Goal: Task Accomplishment & Management: Use online tool/utility

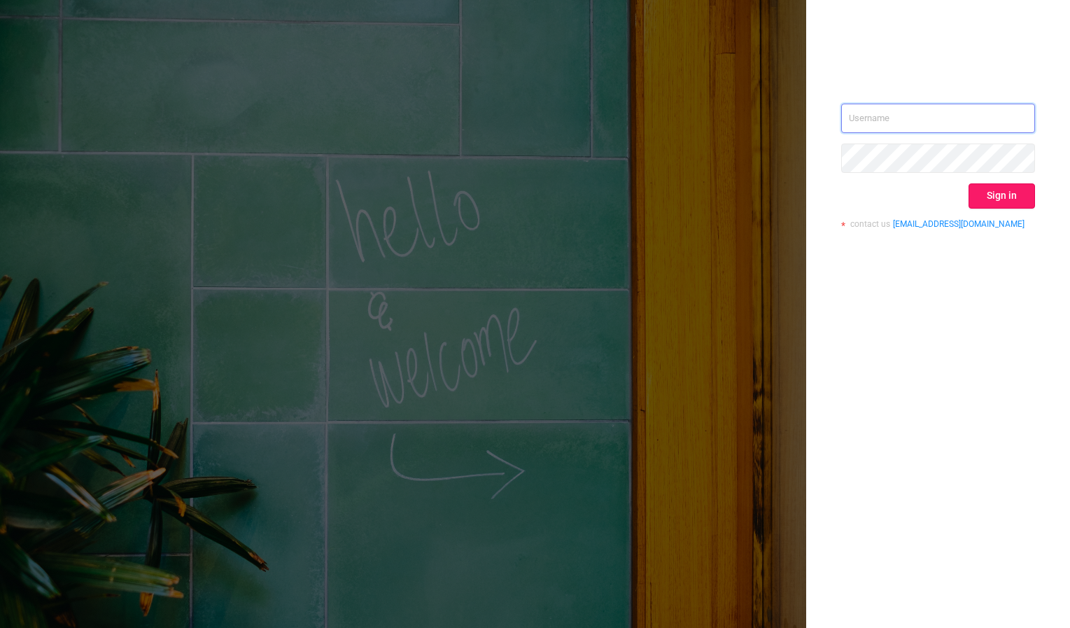
type input "[PERSON_NAME][EMAIL_ADDRESS][DOMAIN_NAME]"
click at [985, 193] on button "Sign in" at bounding box center [1002, 195] width 66 height 25
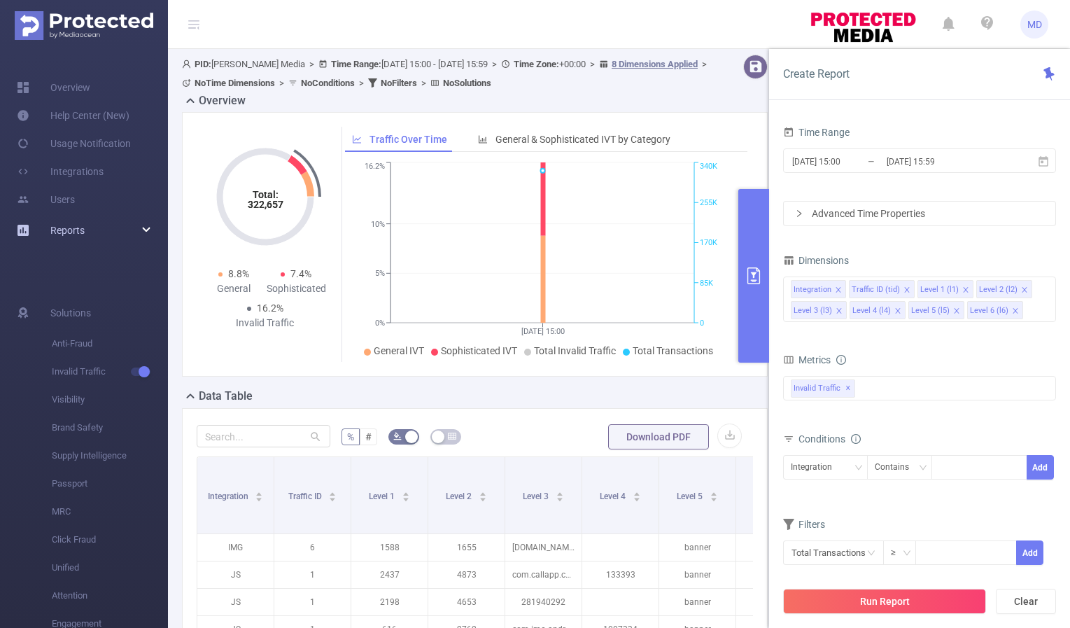
click at [69, 231] on span "Reports" at bounding box center [67, 230] width 34 height 11
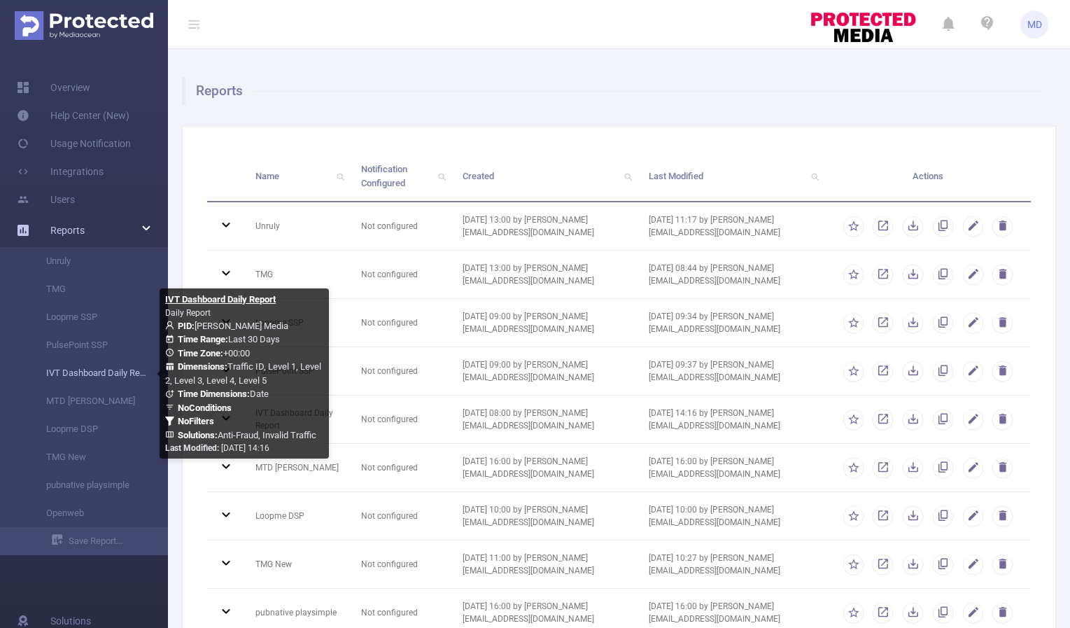
click at [87, 372] on link "IVT Dashboard Daily Report" at bounding box center [89, 373] width 123 height 28
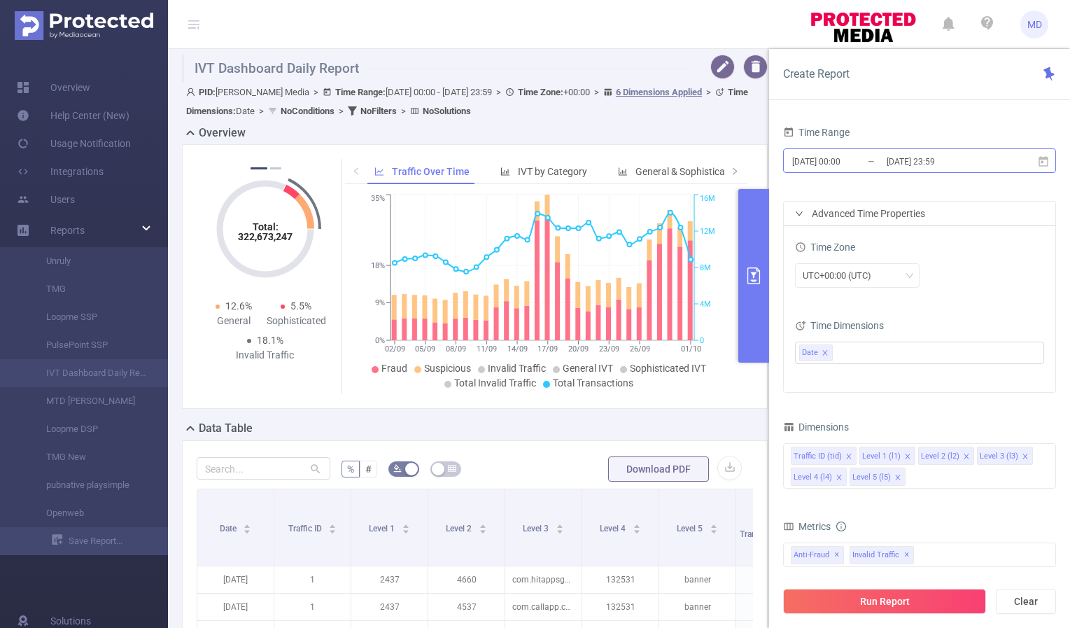
click at [926, 157] on input "[DATE] 23:59" at bounding box center [941, 161] width 113 height 19
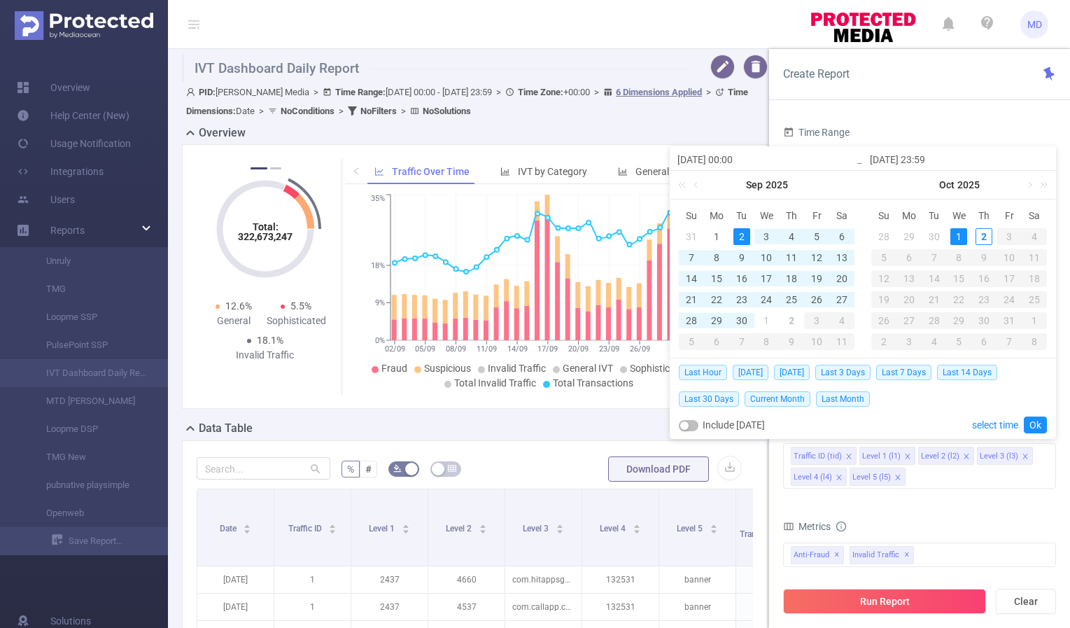
click at [958, 235] on div "1" at bounding box center [958, 236] width 17 height 17
type input "[DATE] 00:00"
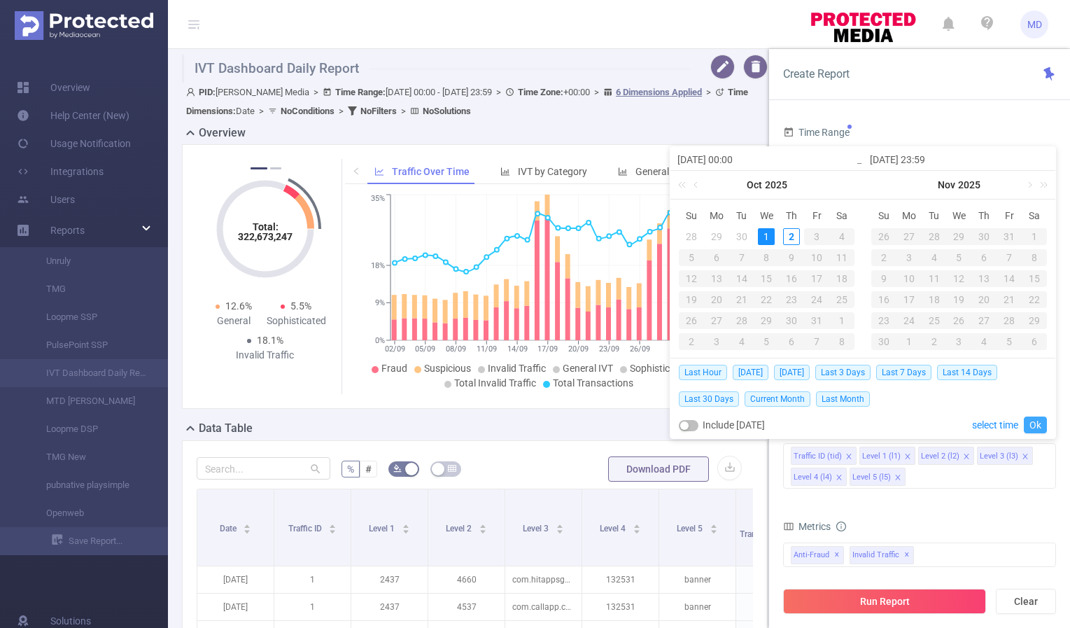
click at [1036, 425] on link "Ok" at bounding box center [1035, 424] width 23 height 17
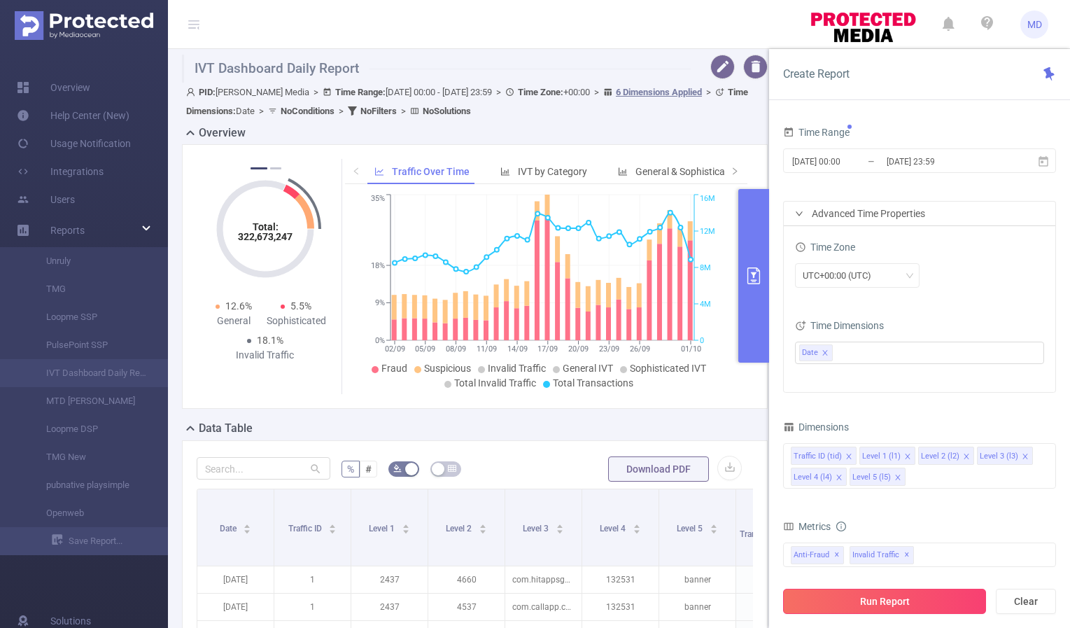
click at [867, 600] on button "Run Report" at bounding box center [884, 601] width 203 height 25
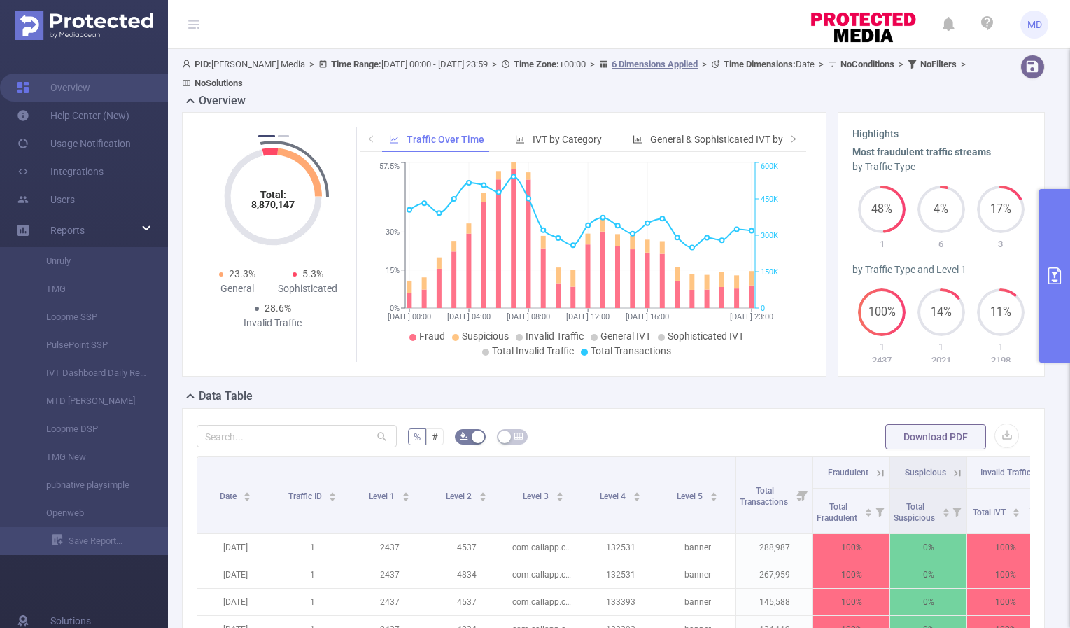
scroll to position [300, 0]
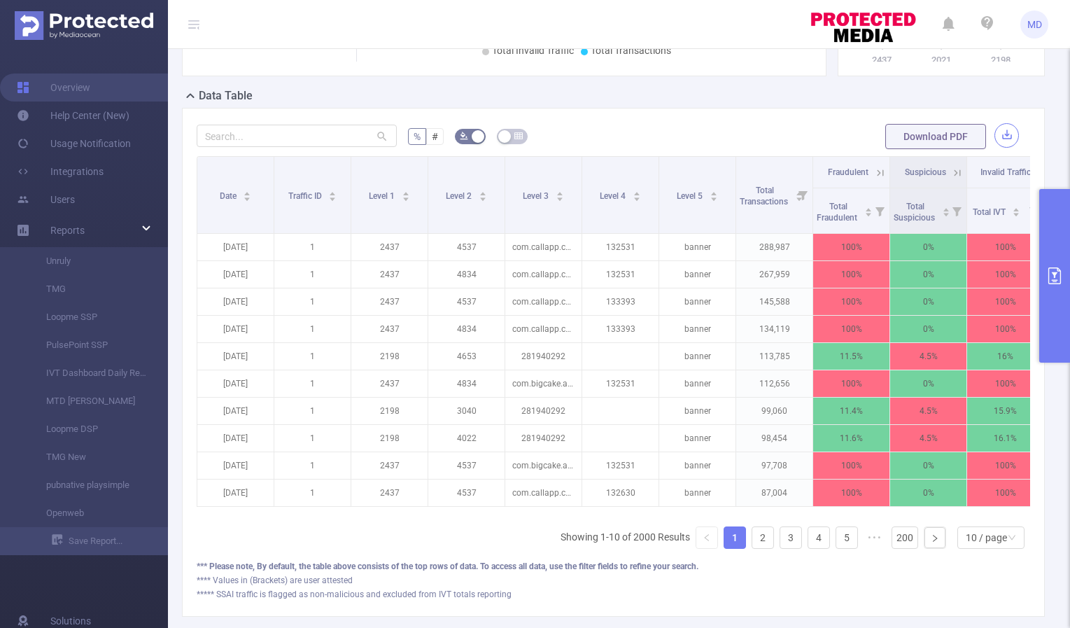
click at [1004, 137] on button "button" at bounding box center [1006, 135] width 24 height 24
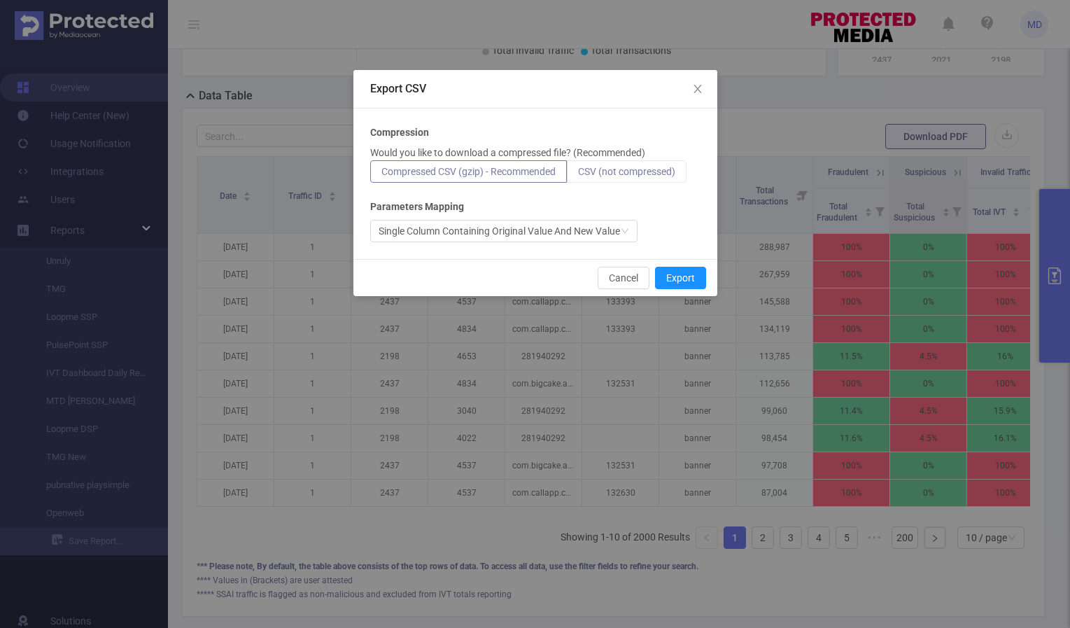
click at [615, 168] on span "CSV (not compressed)" at bounding box center [626, 171] width 97 height 11
click at [578, 175] on input "CSV (not compressed)" at bounding box center [578, 175] width 0 height 0
click at [689, 283] on button "Export" at bounding box center [680, 278] width 51 height 22
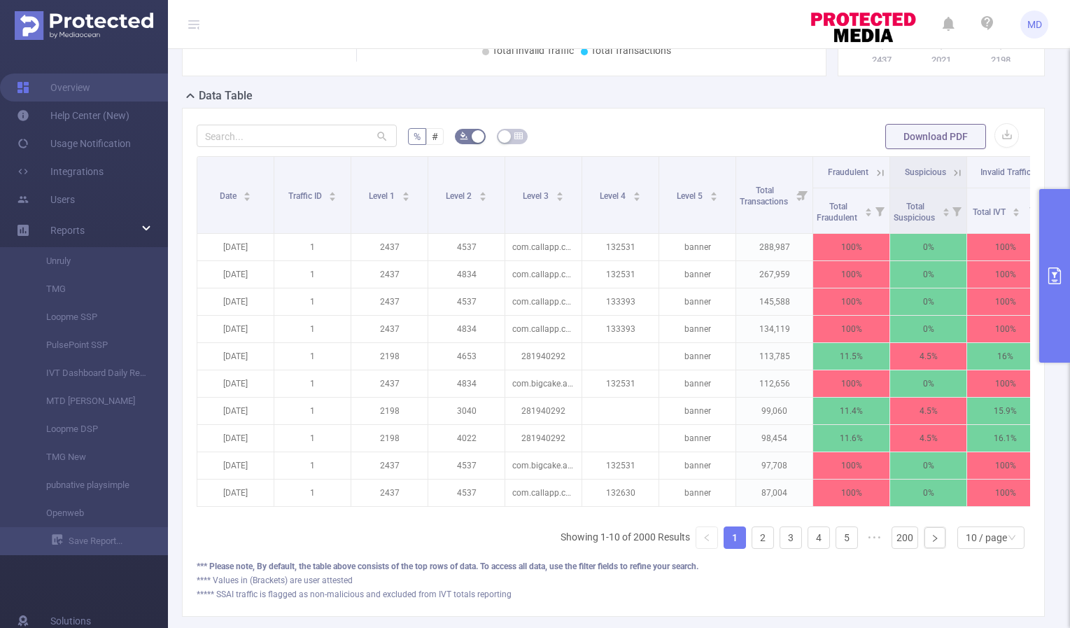
click at [1057, 260] on button "primary" at bounding box center [1054, 276] width 31 height 174
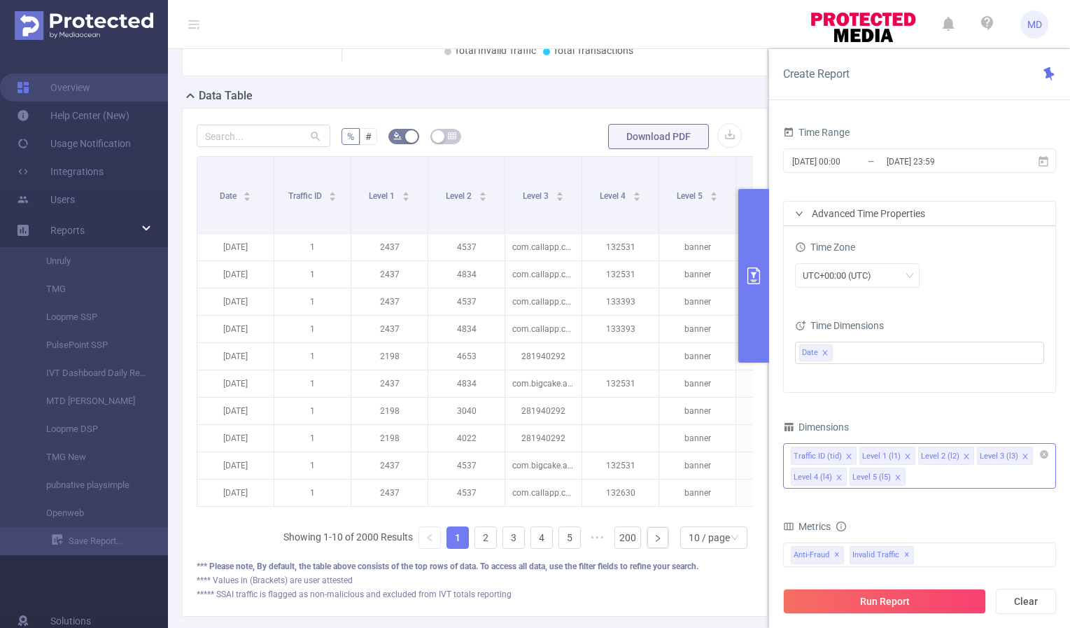
click at [895, 475] on icon "icon: close" at bounding box center [897, 477] width 7 height 7
click at [963, 453] on icon "icon: close" at bounding box center [966, 456] width 7 height 7
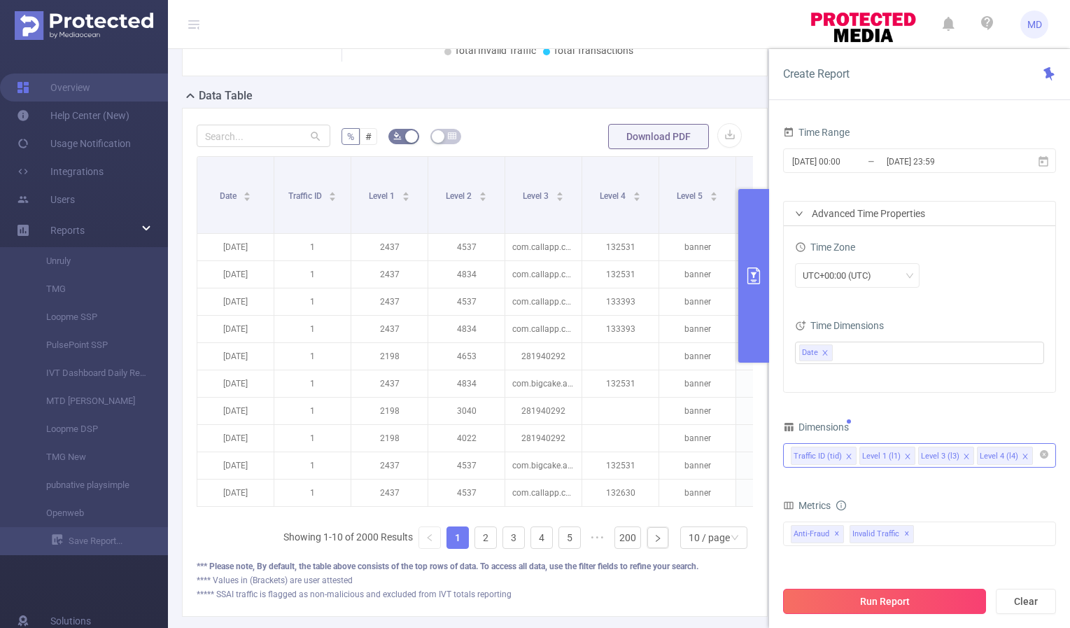
click at [878, 603] on button "Run Report" at bounding box center [884, 601] width 203 height 25
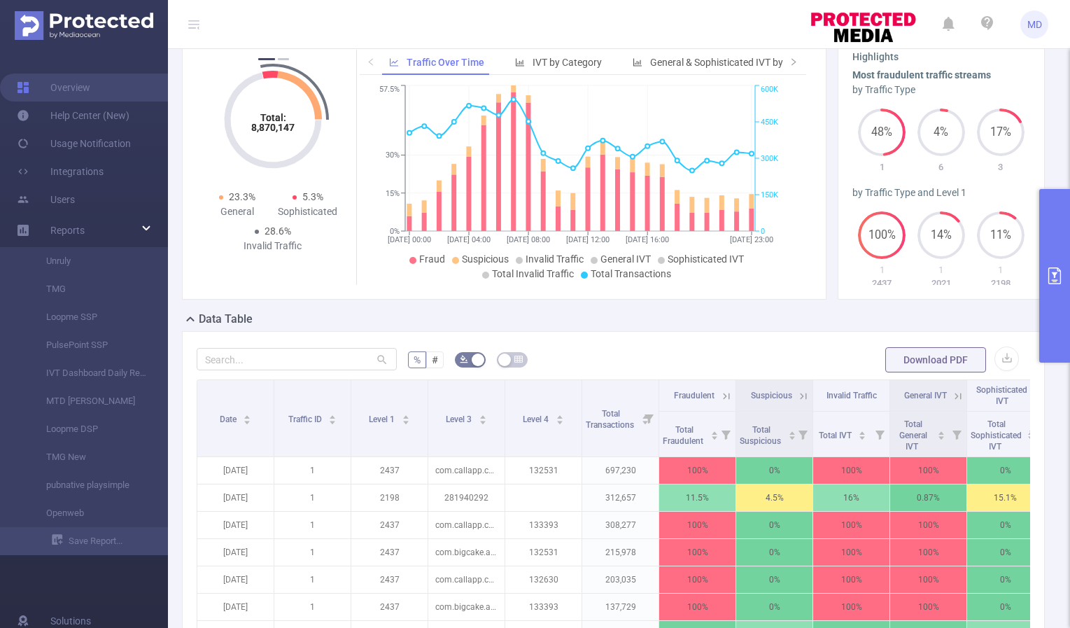
scroll to position [386, 0]
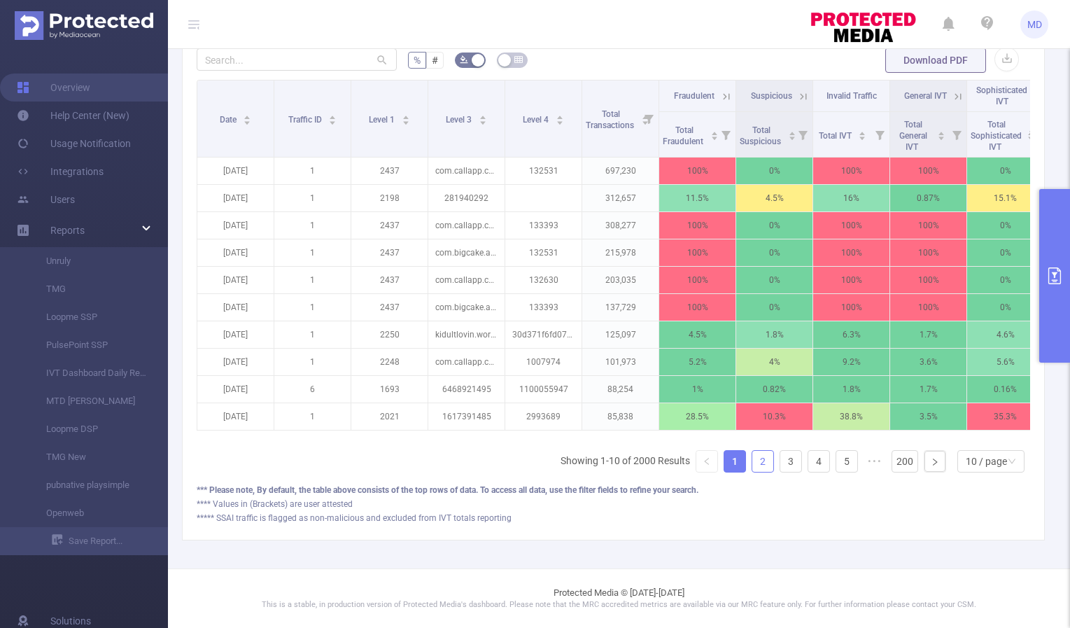
click at [752, 460] on link "2" at bounding box center [762, 461] width 21 height 21
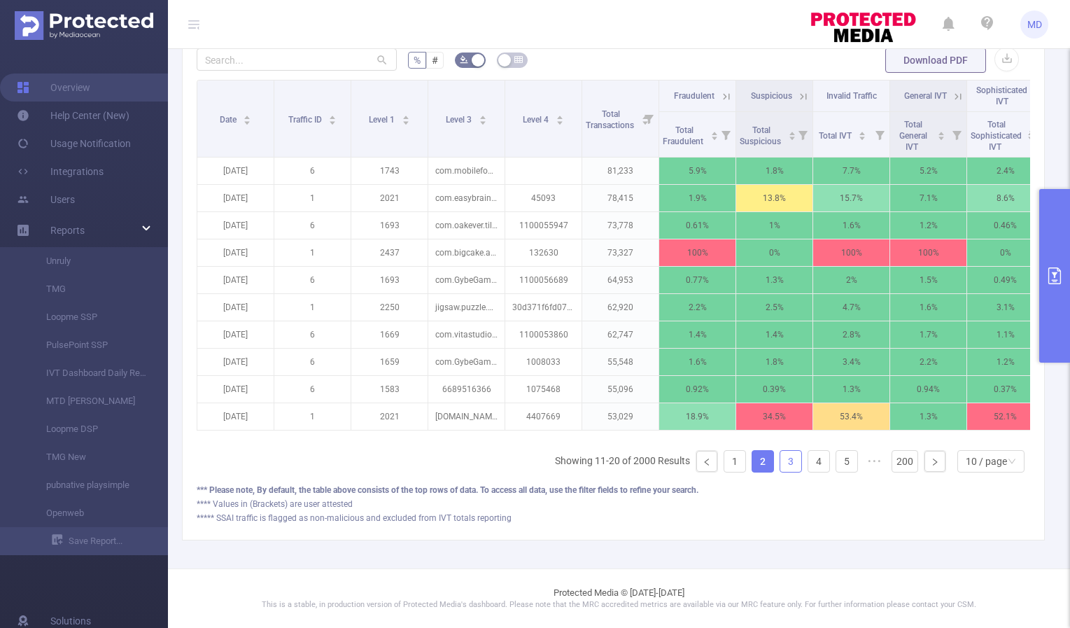
click at [780, 461] on link "3" at bounding box center [790, 461] width 21 height 21
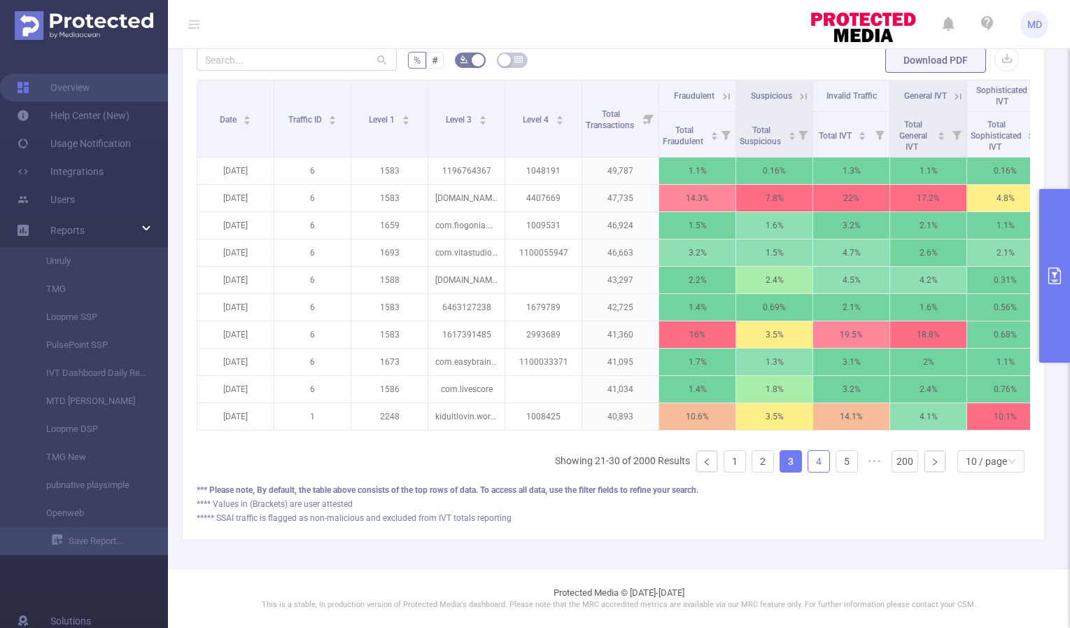
click at [808, 463] on link "4" at bounding box center [818, 461] width 21 height 21
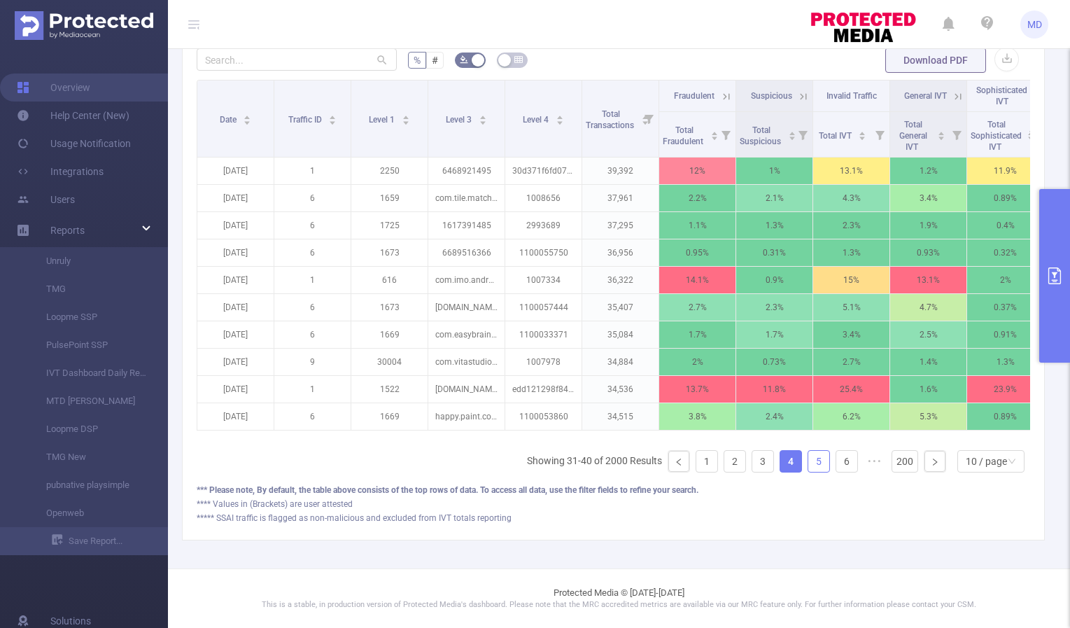
click at [808, 463] on link "5" at bounding box center [818, 461] width 21 height 21
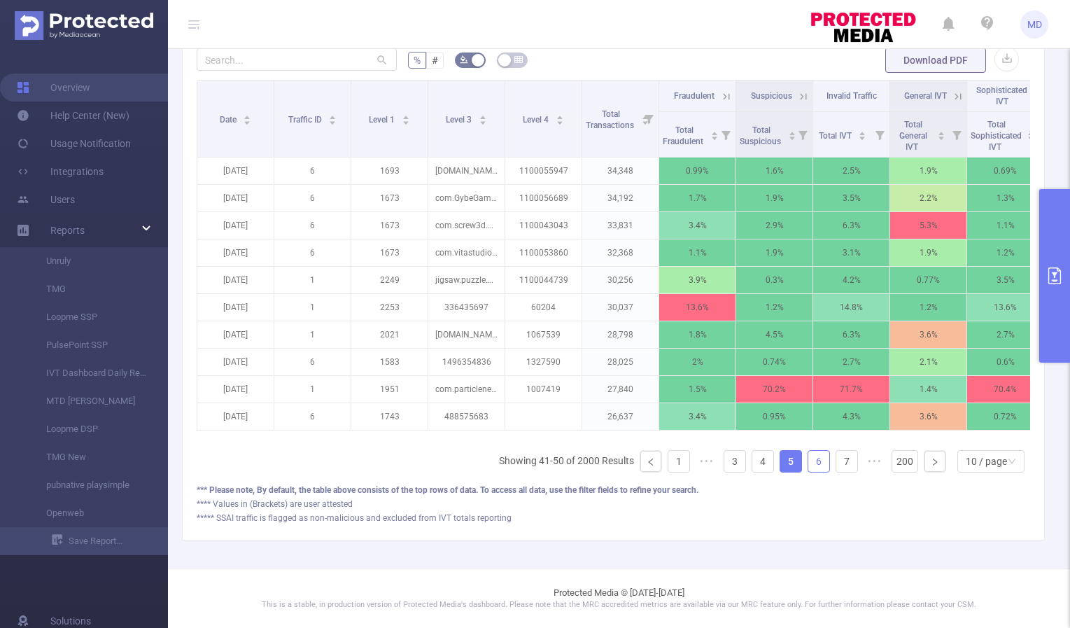
click at [811, 463] on link "6" at bounding box center [818, 461] width 21 height 21
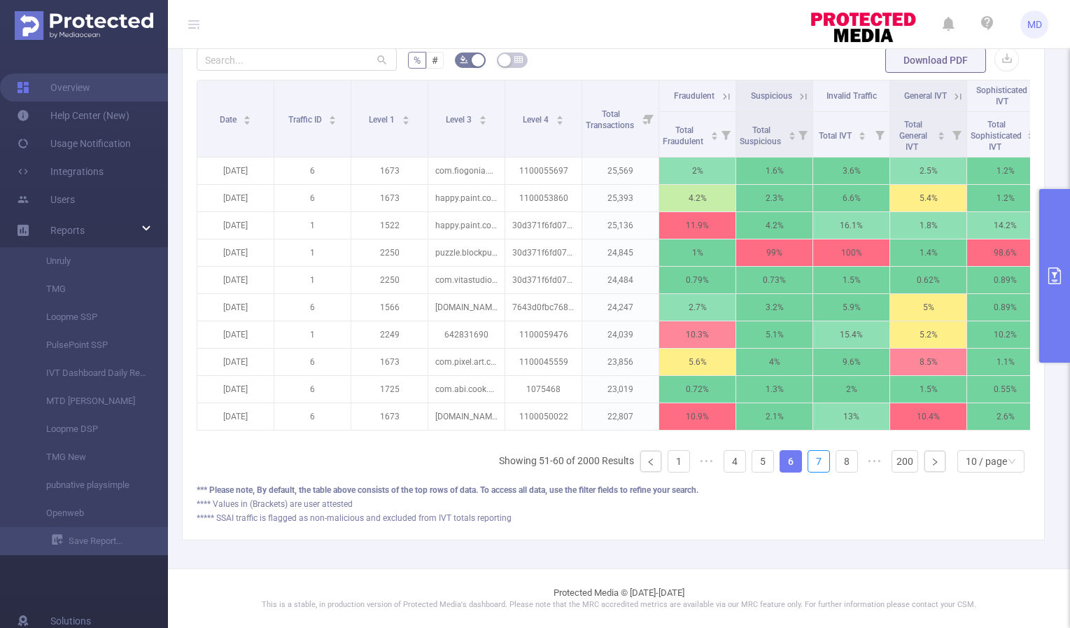
click at [811, 463] on link "7" at bounding box center [818, 461] width 21 height 21
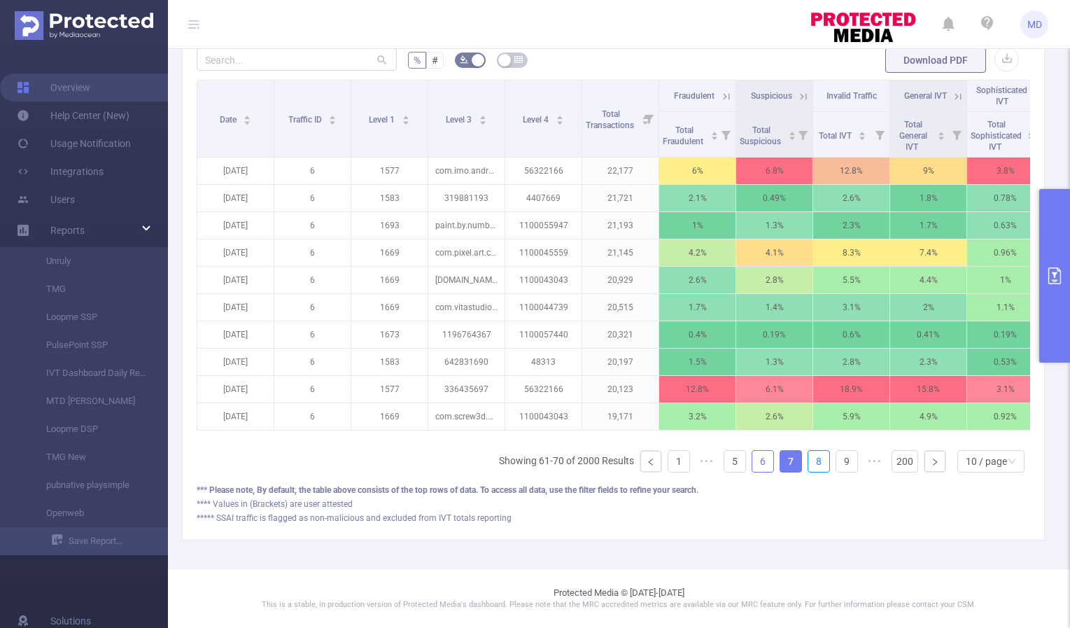
click at [811, 463] on link "8" at bounding box center [818, 461] width 21 height 21
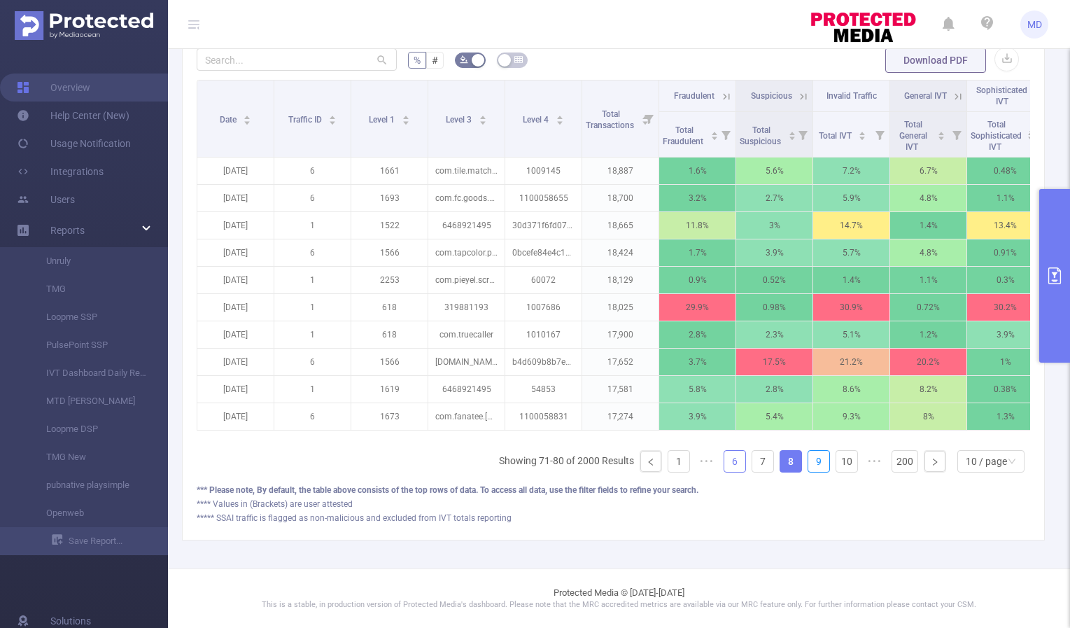
click at [811, 463] on link "9" at bounding box center [818, 461] width 21 height 21
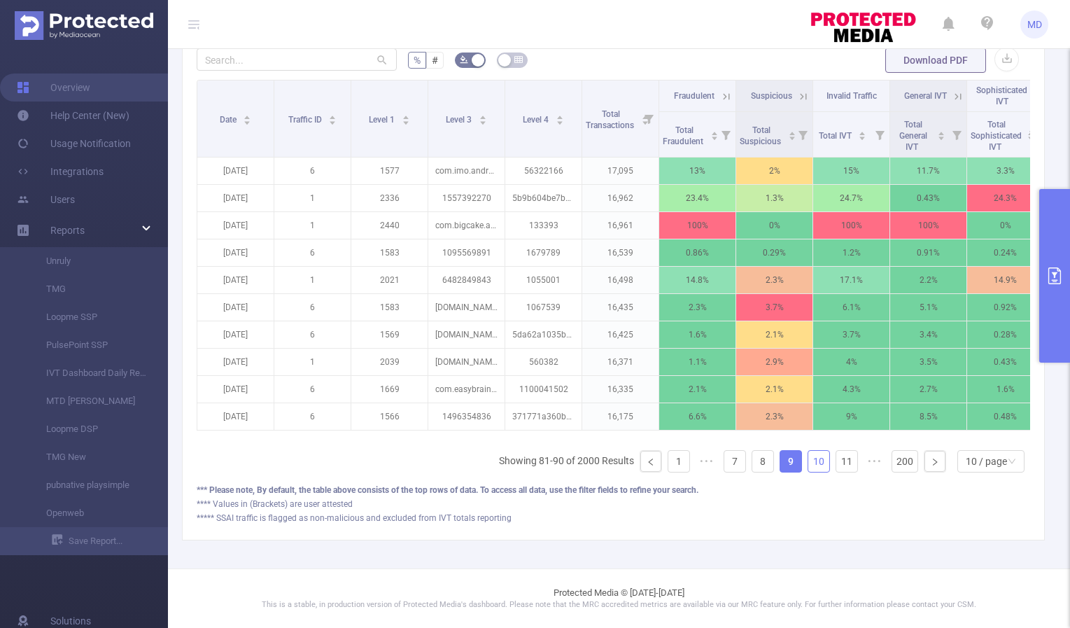
click at [810, 463] on link "10" at bounding box center [818, 461] width 21 height 21
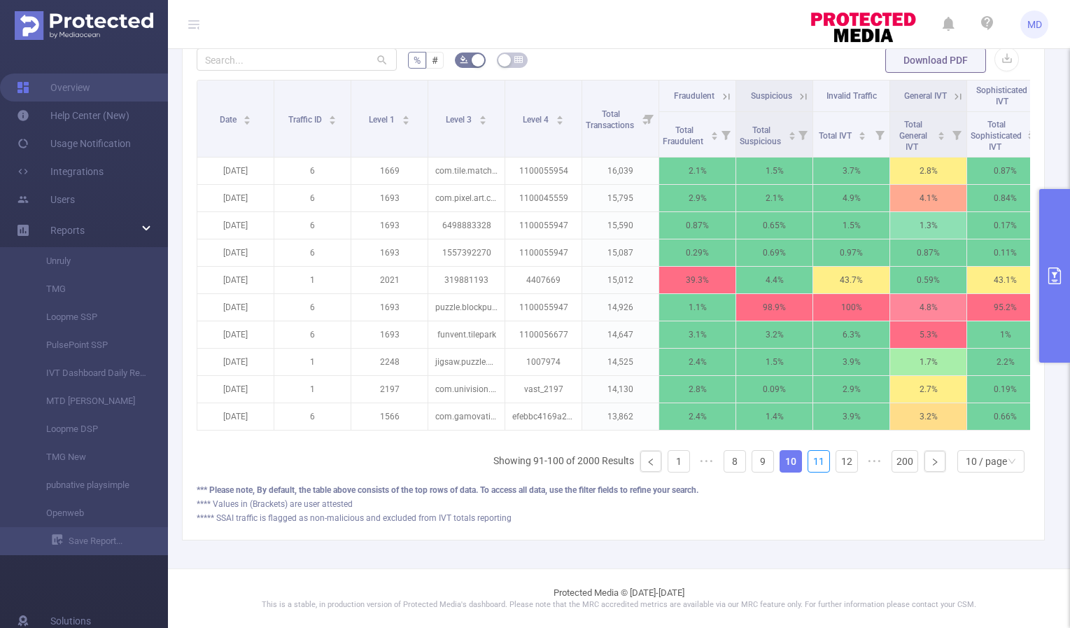
click at [810, 463] on link "11" at bounding box center [818, 461] width 21 height 21
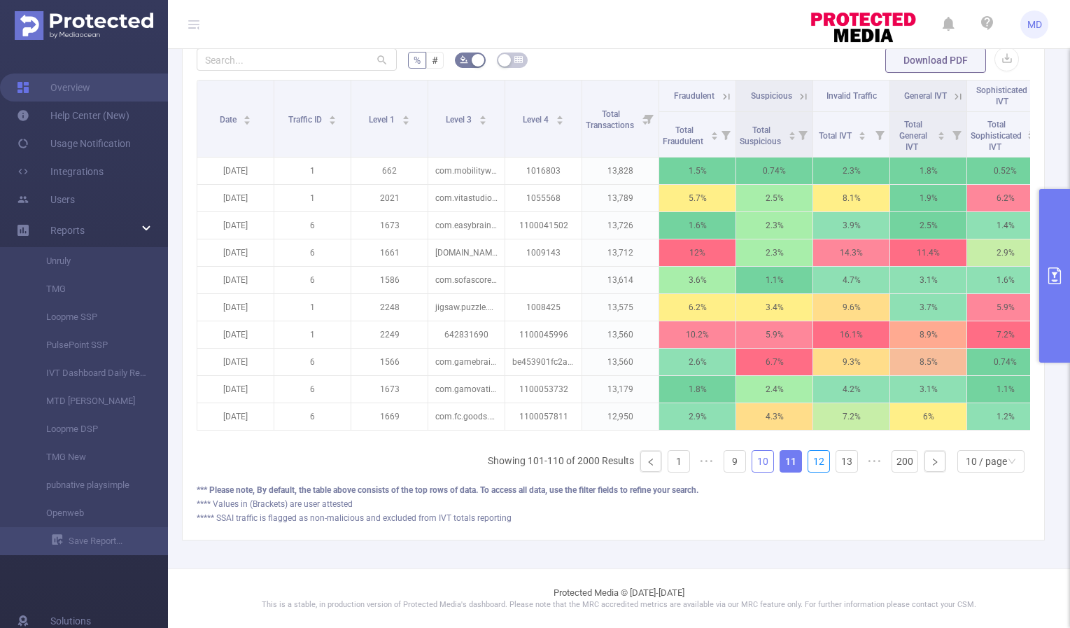
click at [810, 463] on link "12" at bounding box center [818, 461] width 21 height 21
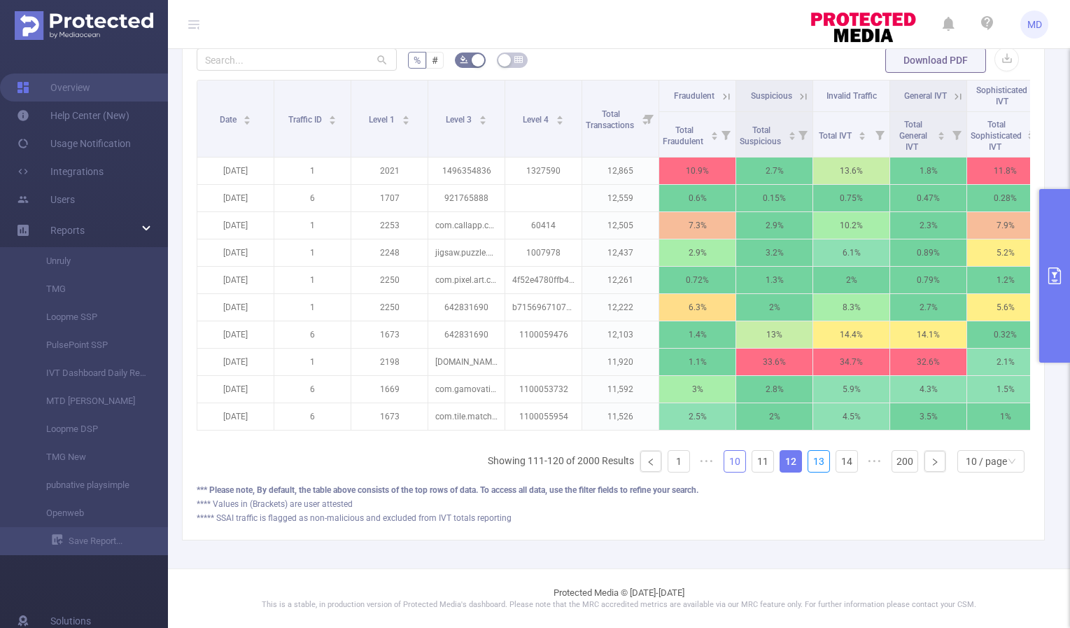
click at [810, 463] on link "13" at bounding box center [818, 461] width 21 height 21
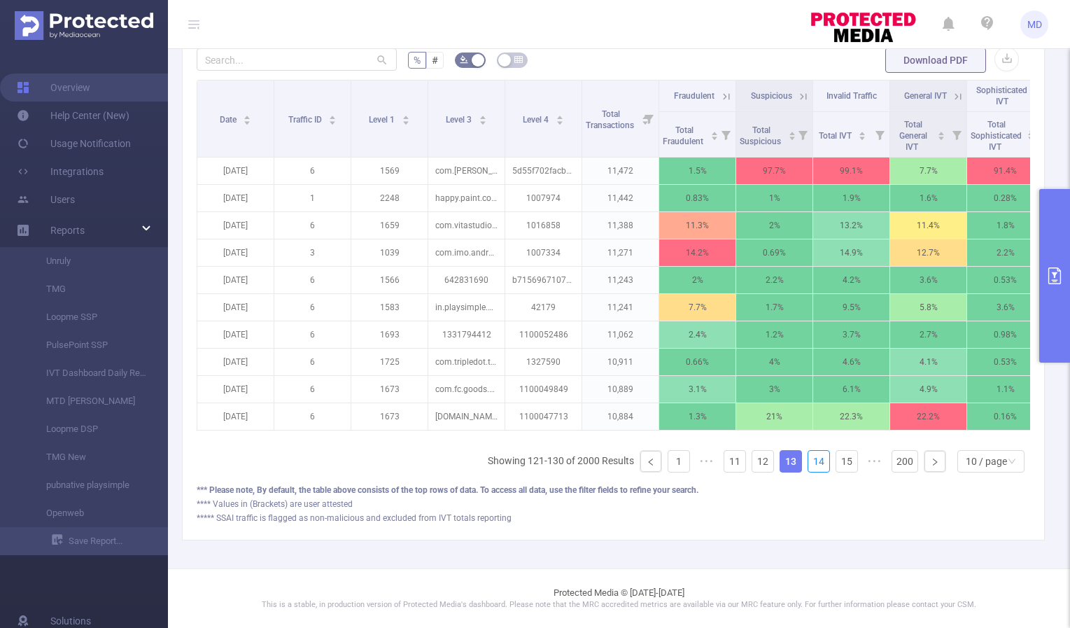
click at [810, 463] on link "14" at bounding box center [818, 461] width 21 height 21
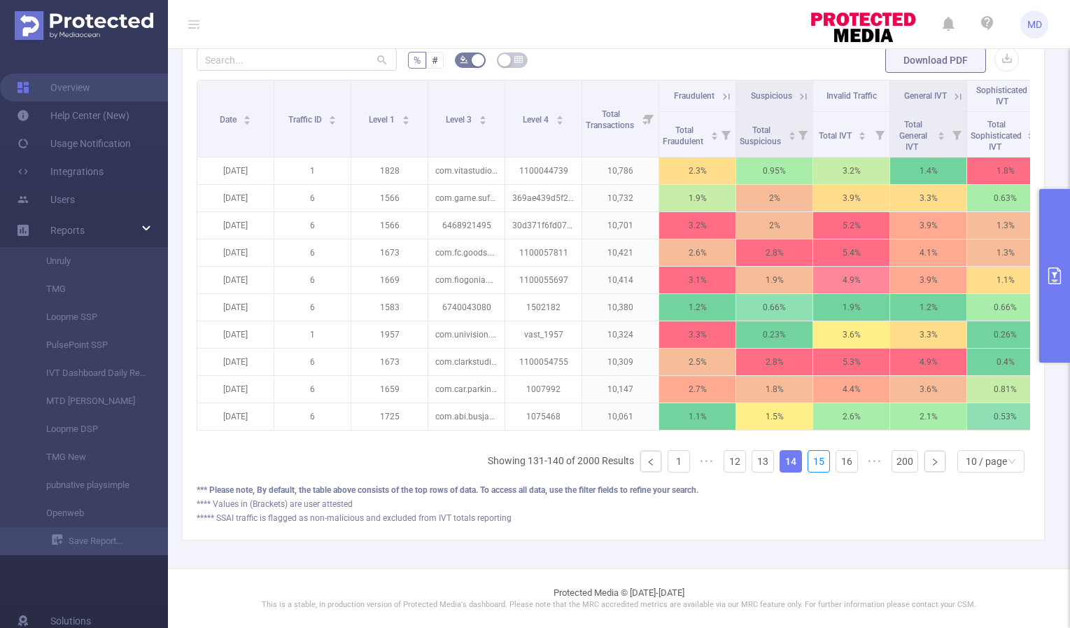
click at [810, 463] on link "15" at bounding box center [818, 461] width 21 height 21
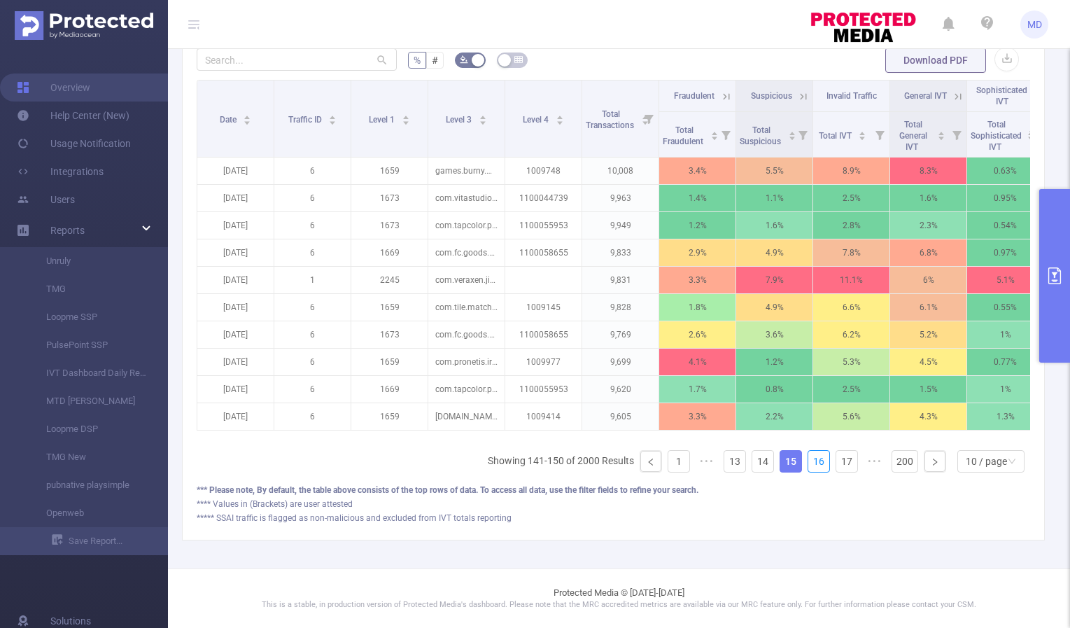
click at [810, 463] on link "16" at bounding box center [818, 461] width 21 height 21
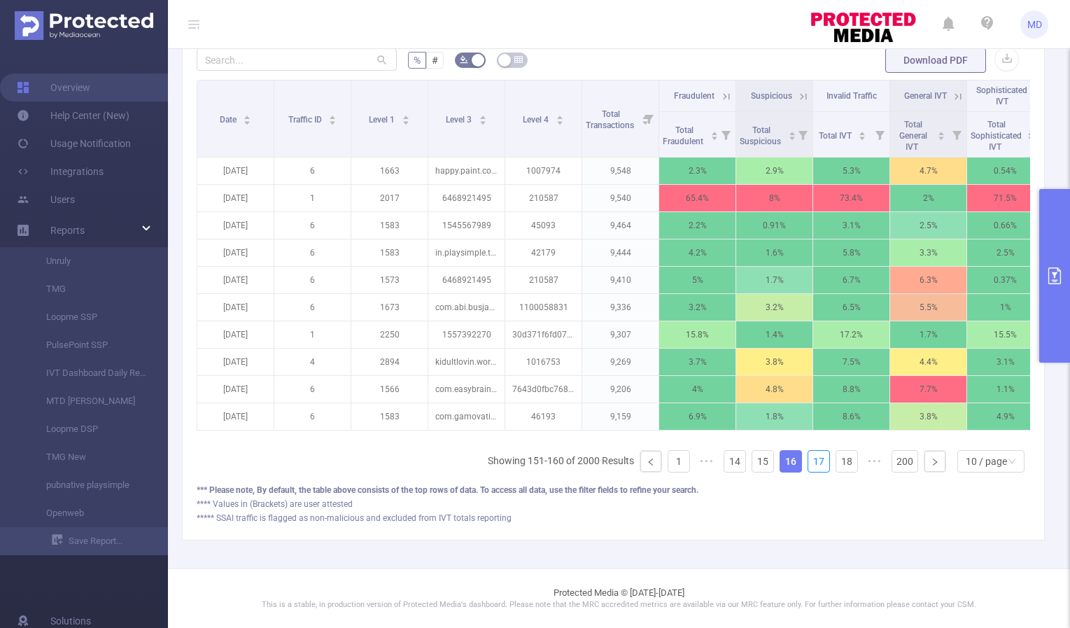
click at [810, 463] on link "17" at bounding box center [818, 461] width 21 height 21
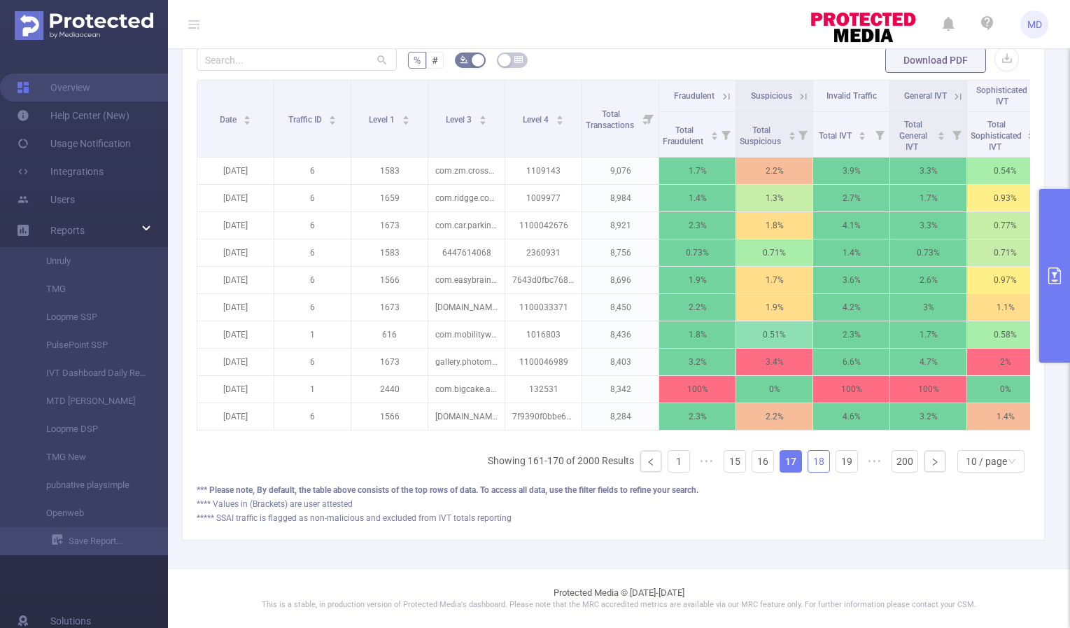
click at [808, 459] on link "18" at bounding box center [818, 461] width 21 height 21
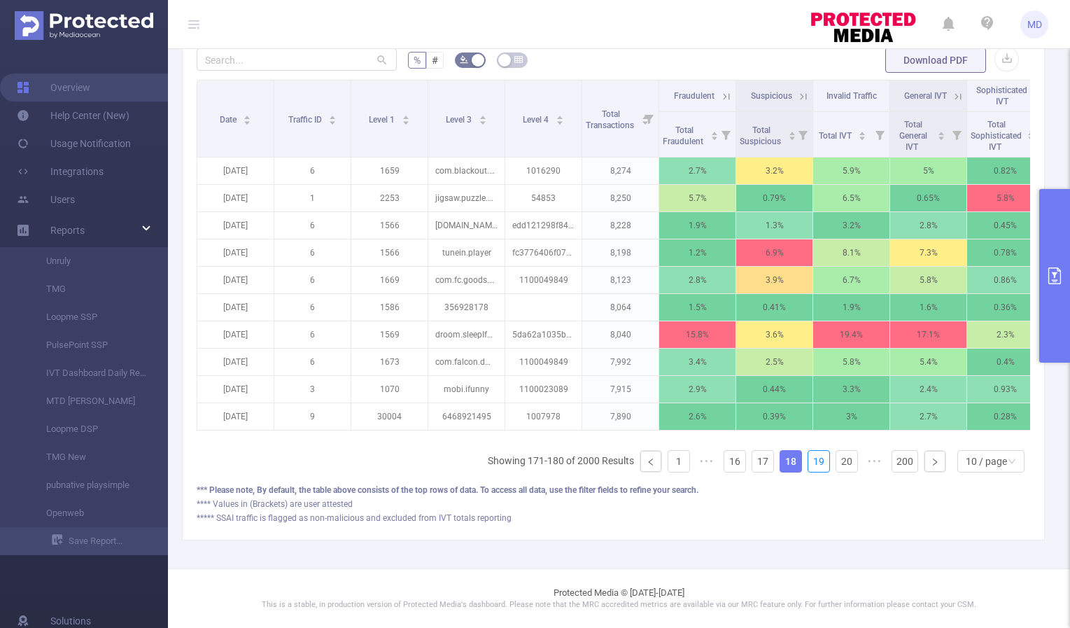
click at [808, 459] on link "19" at bounding box center [818, 461] width 21 height 21
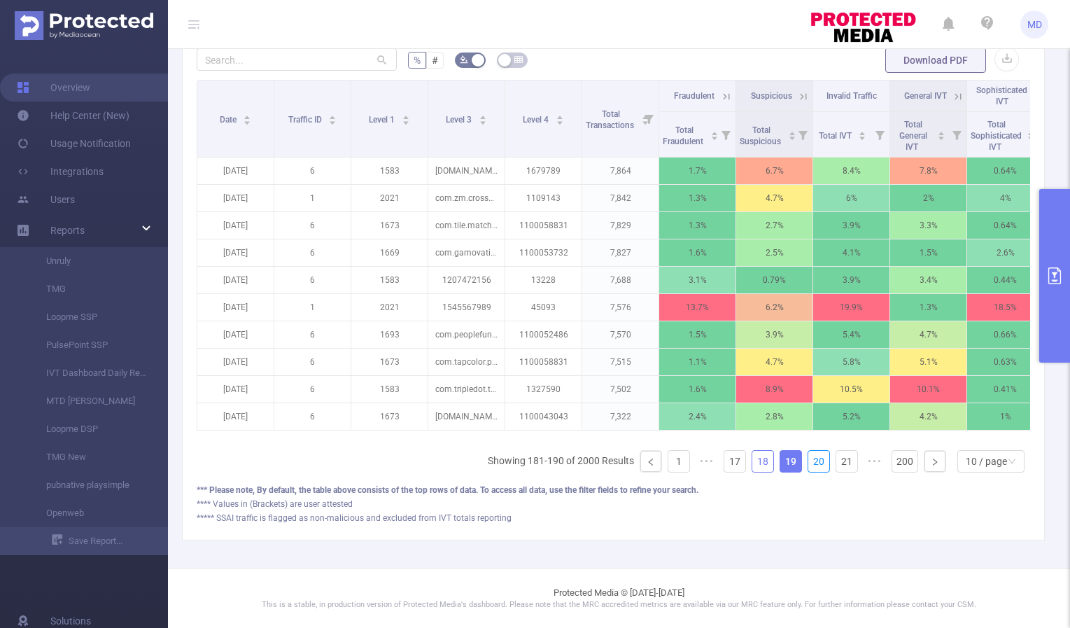
click at [808, 459] on link "20" at bounding box center [818, 461] width 21 height 21
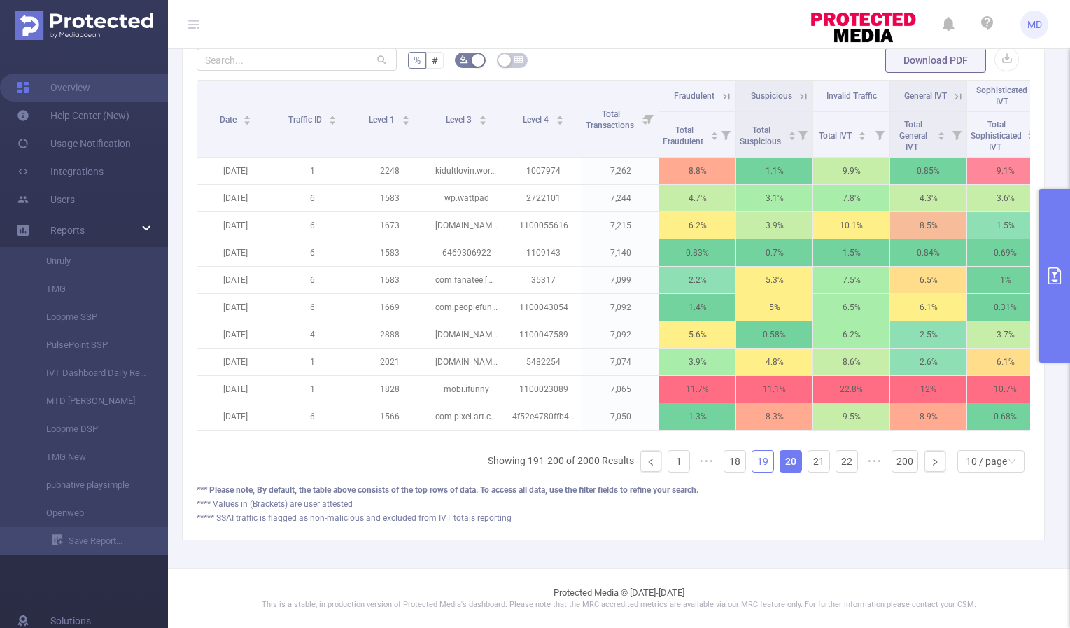
click at [754, 462] on link "19" at bounding box center [762, 461] width 21 height 21
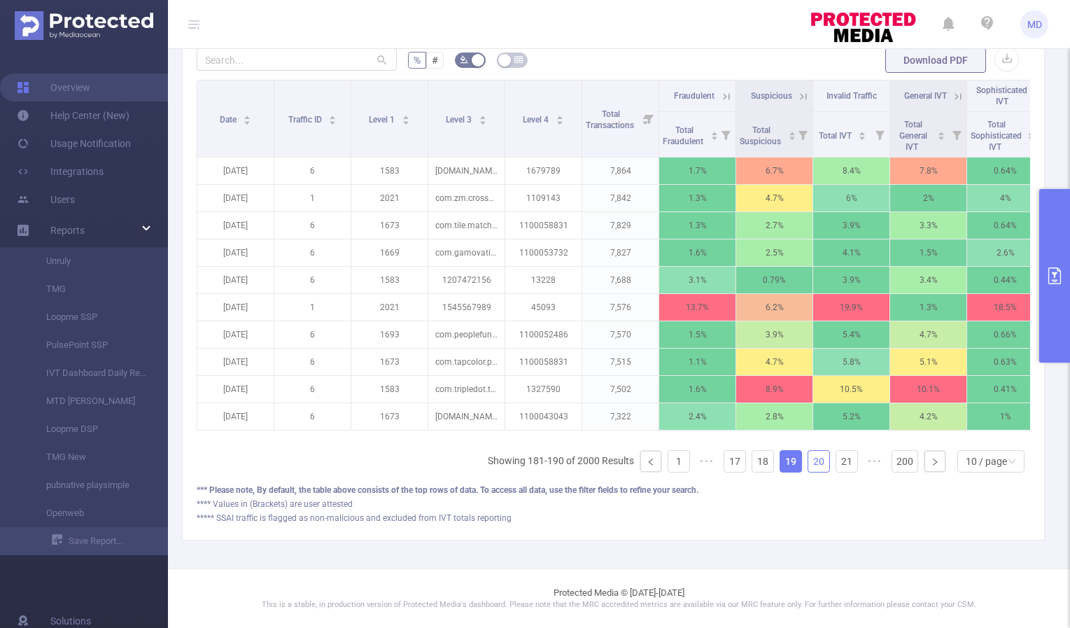
click at [808, 464] on link "20" at bounding box center [818, 461] width 21 height 21
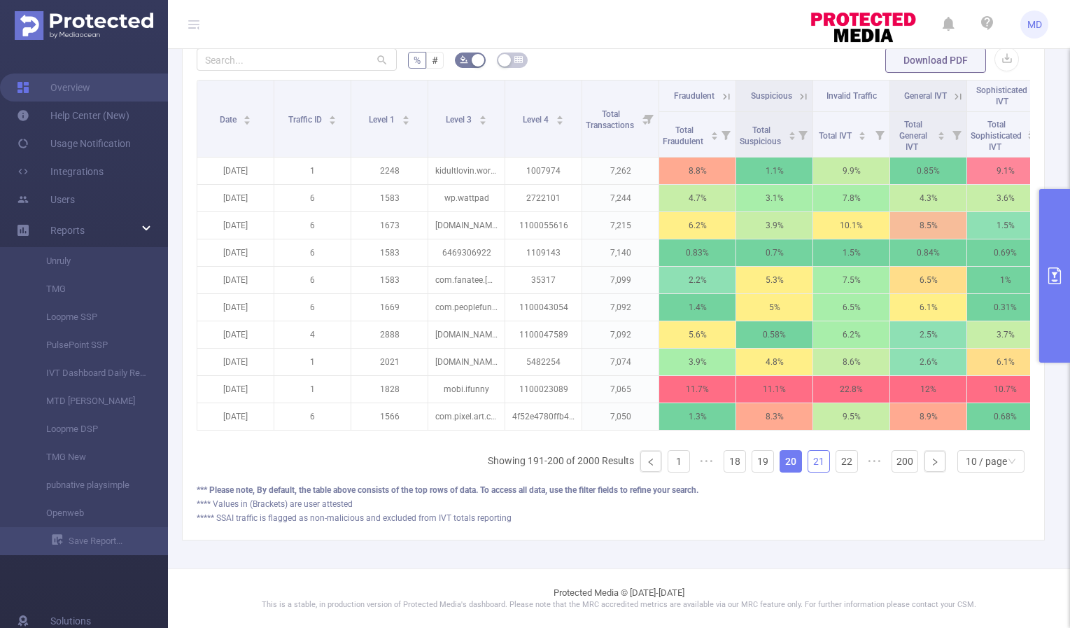
click at [809, 458] on link "21" at bounding box center [818, 461] width 21 height 21
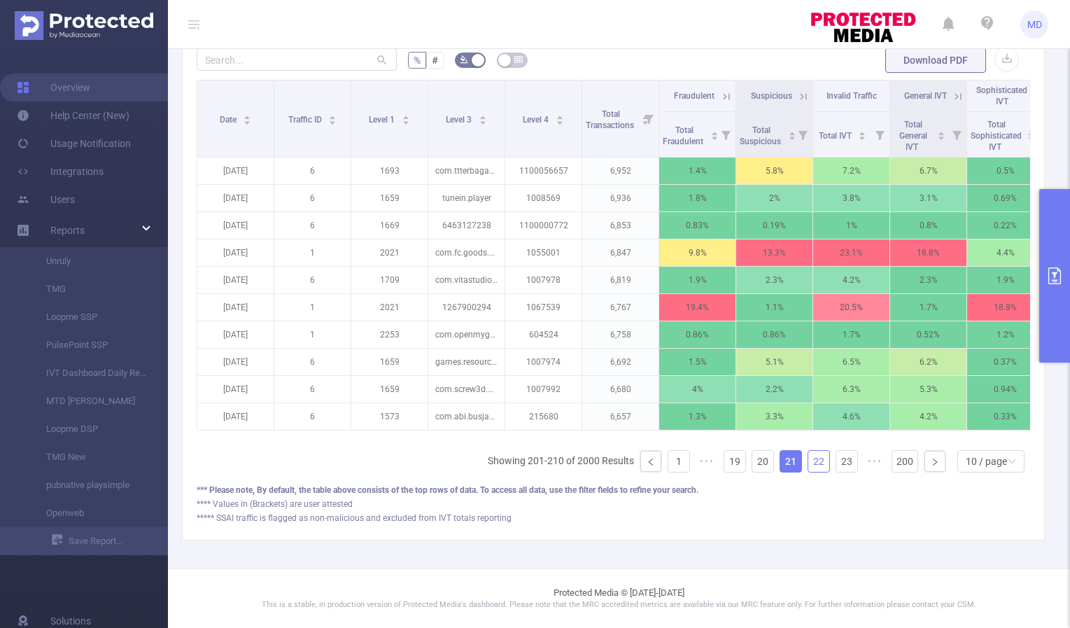
click at [810, 461] on link "22" at bounding box center [818, 461] width 21 height 21
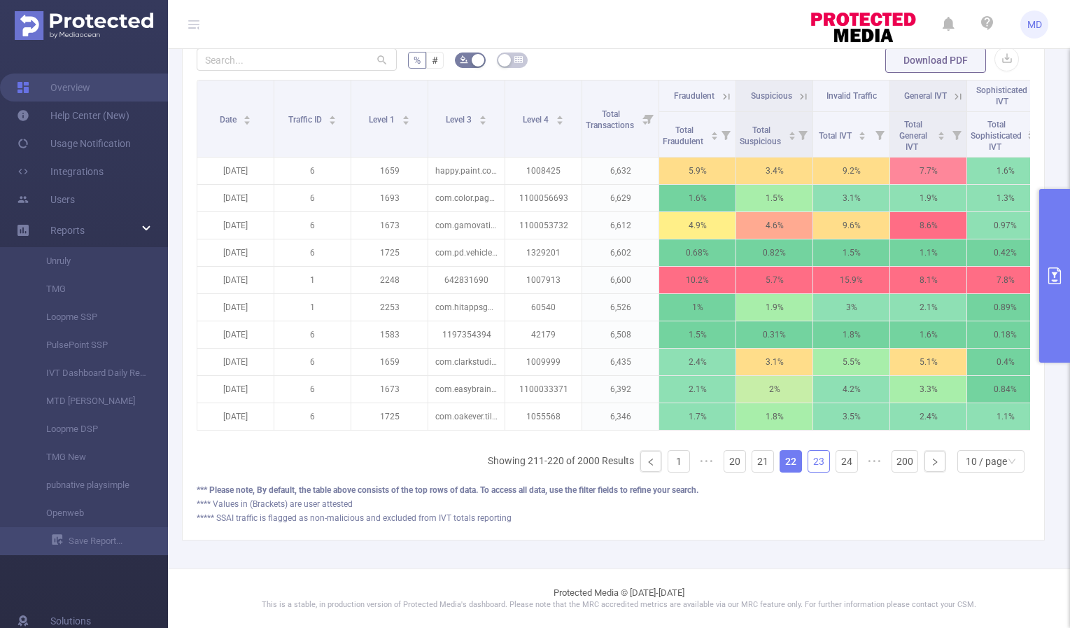
click at [810, 461] on link "23" at bounding box center [818, 461] width 21 height 21
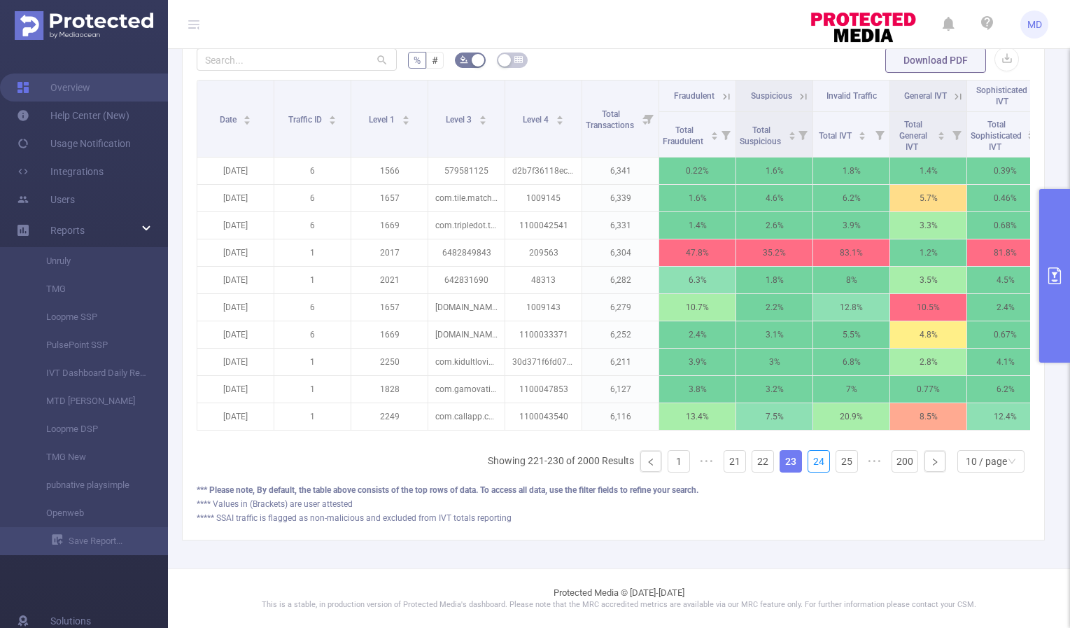
click at [810, 461] on link "24" at bounding box center [818, 461] width 21 height 21
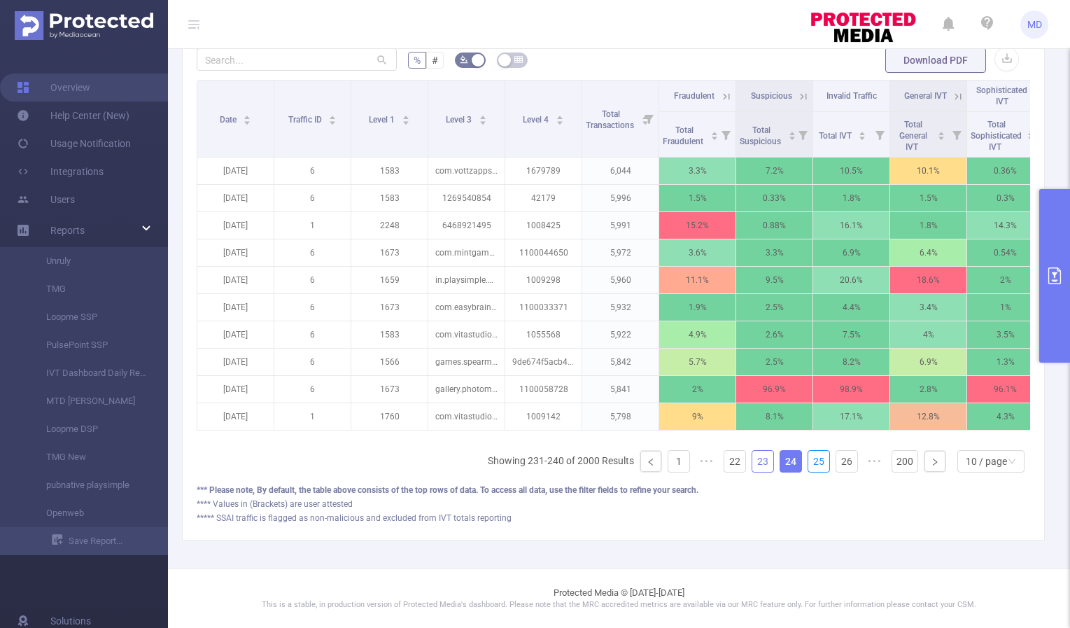
click at [810, 461] on link "25" at bounding box center [818, 461] width 21 height 21
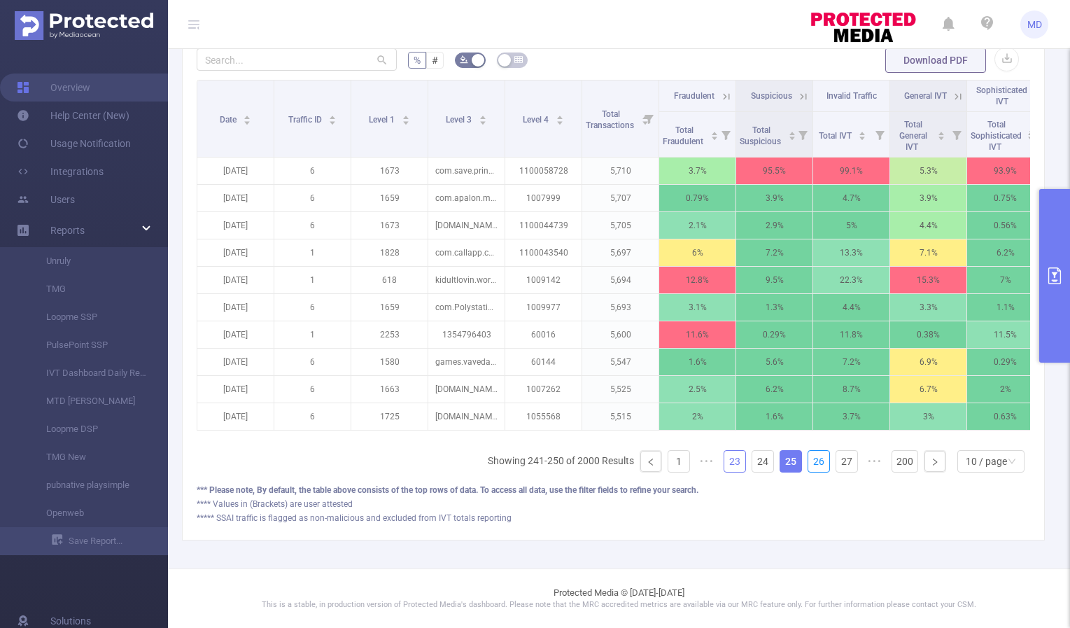
click at [810, 461] on link "26" at bounding box center [818, 461] width 21 height 21
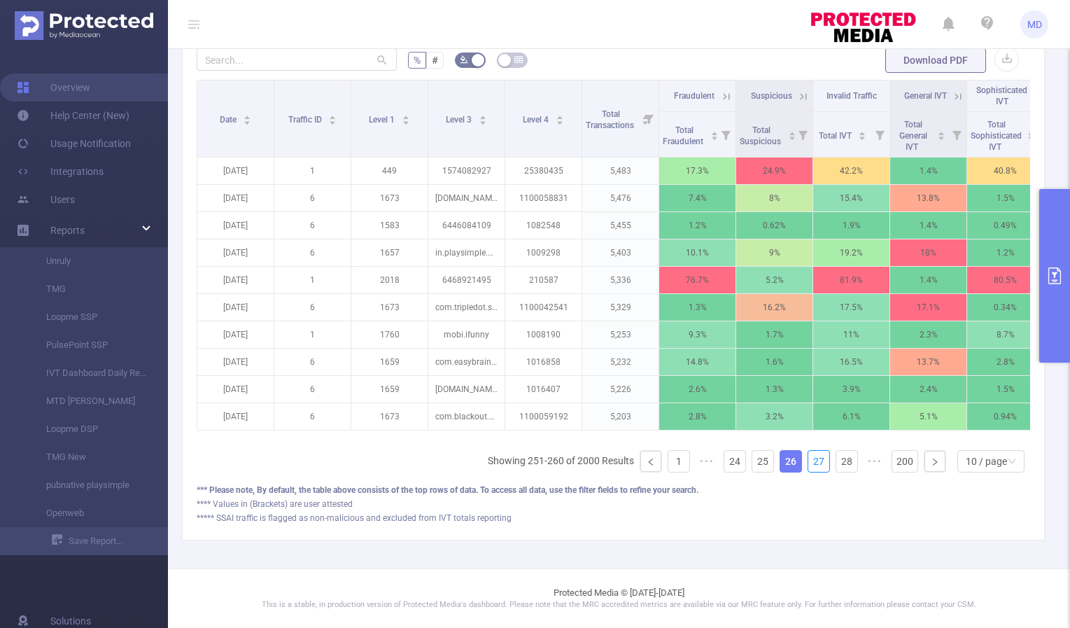
click at [810, 461] on link "27" at bounding box center [818, 461] width 21 height 21
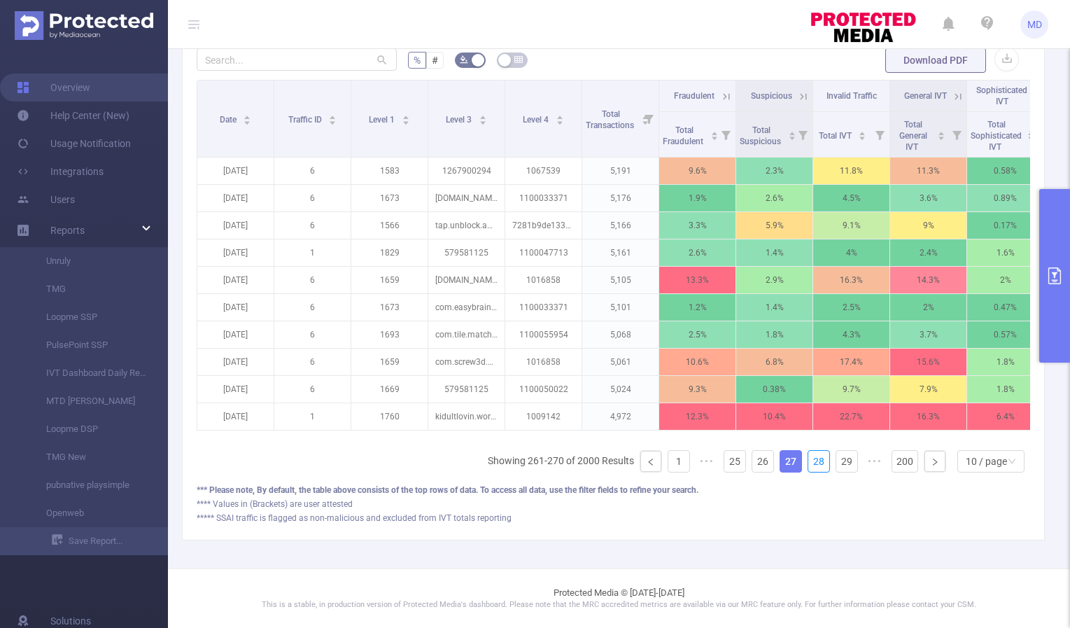
click at [810, 461] on link "28" at bounding box center [818, 461] width 21 height 21
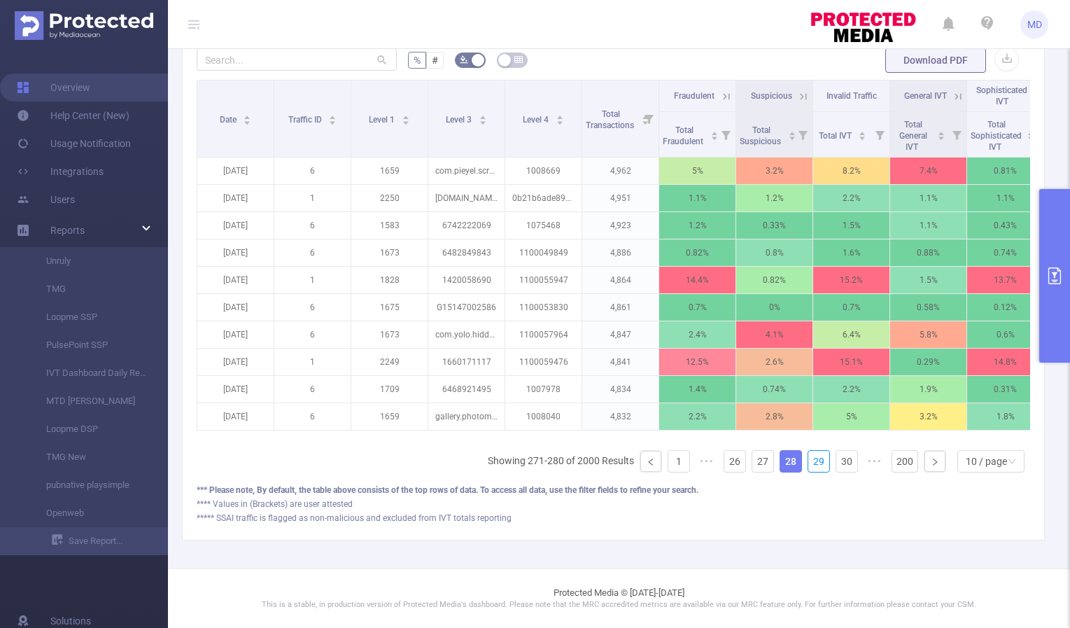
click at [810, 461] on link "29" at bounding box center [818, 461] width 21 height 21
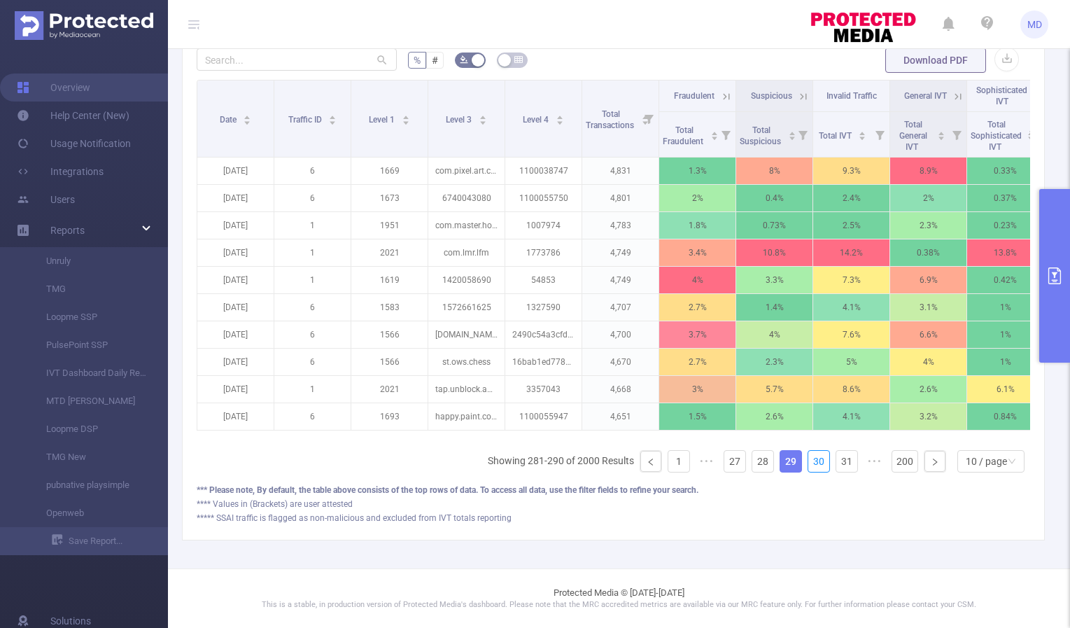
click at [810, 461] on link "30" at bounding box center [818, 461] width 21 height 21
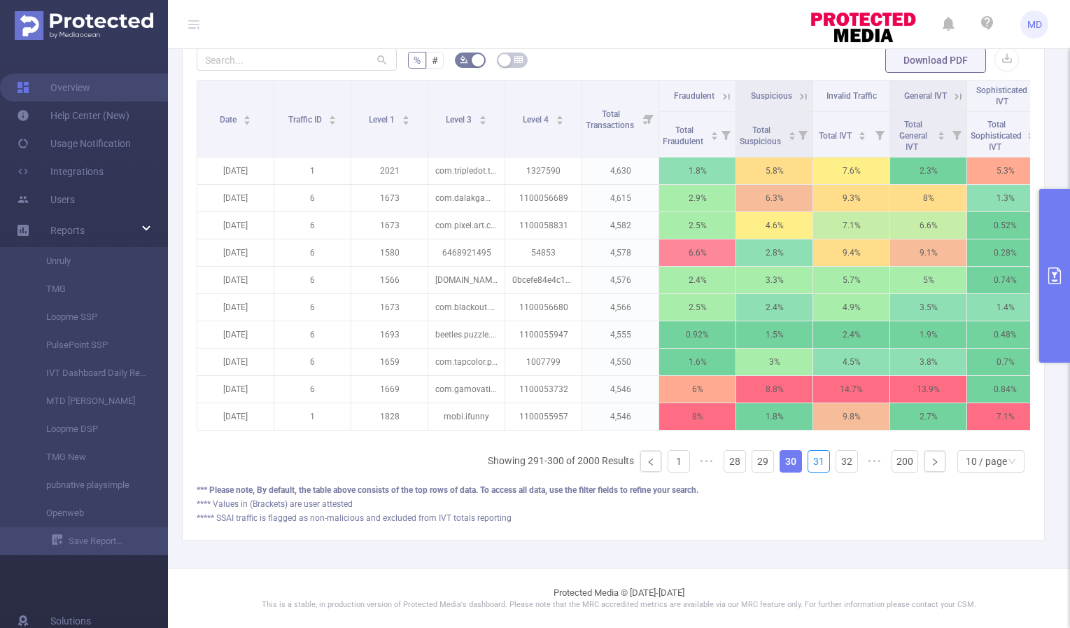
click at [810, 461] on link "31" at bounding box center [818, 461] width 21 height 21
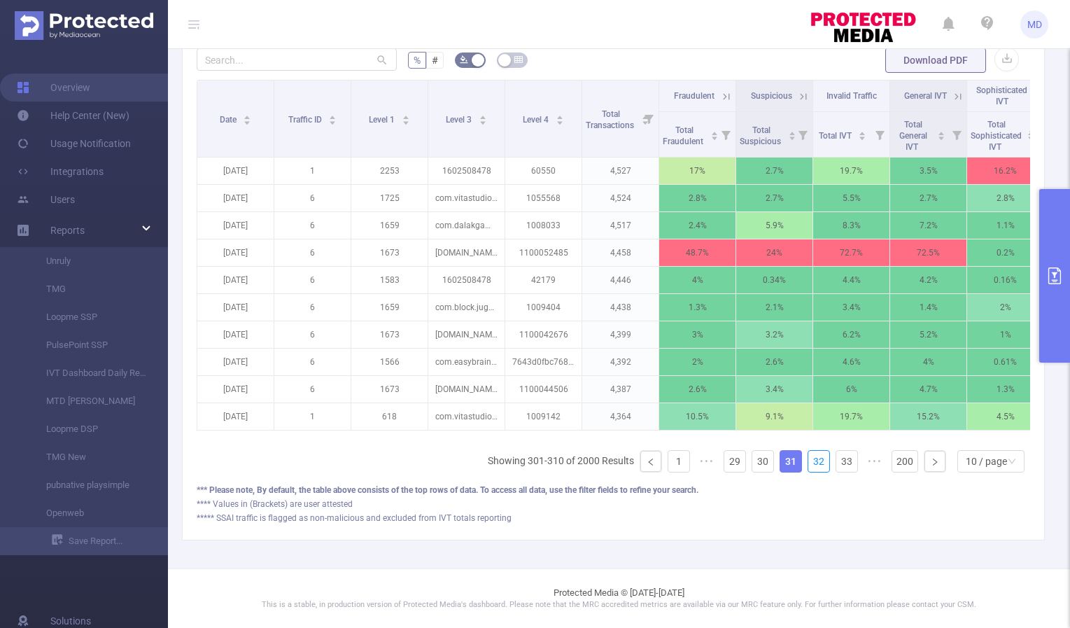
click at [810, 461] on link "32" at bounding box center [818, 461] width 21 height 21
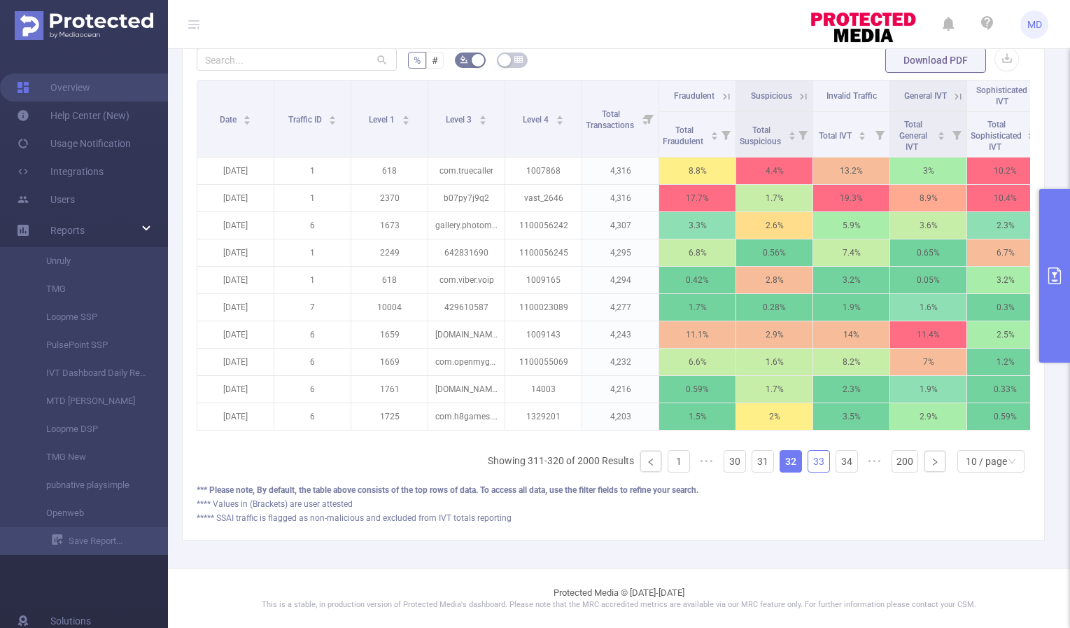
click at [812, 458] on link "33" at bounding box center [818, 461] width 21 height 21
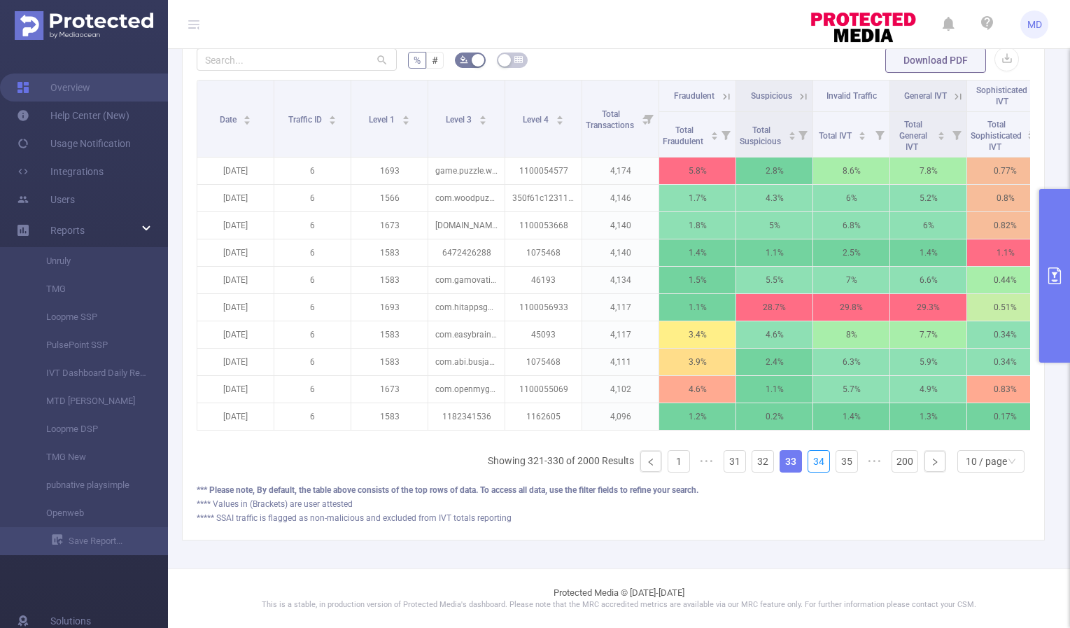
click at [812, 458] on link "34" at bounding box center [818, 461] width 21 height 21
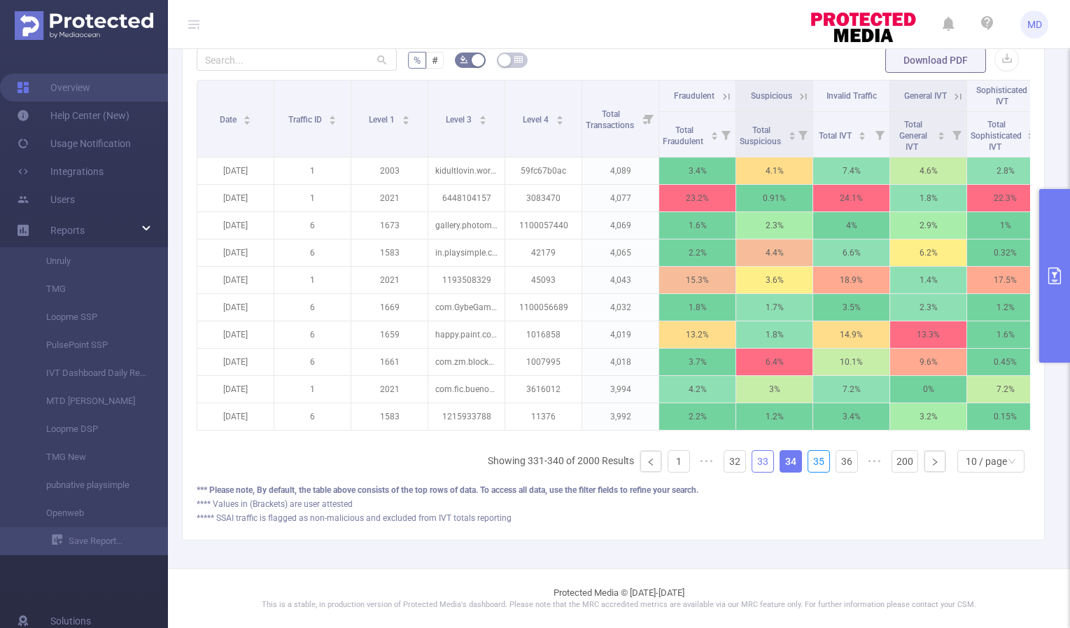
click at [812, 458] on link "35" at bounding box center [818, 461] width 21 height 21
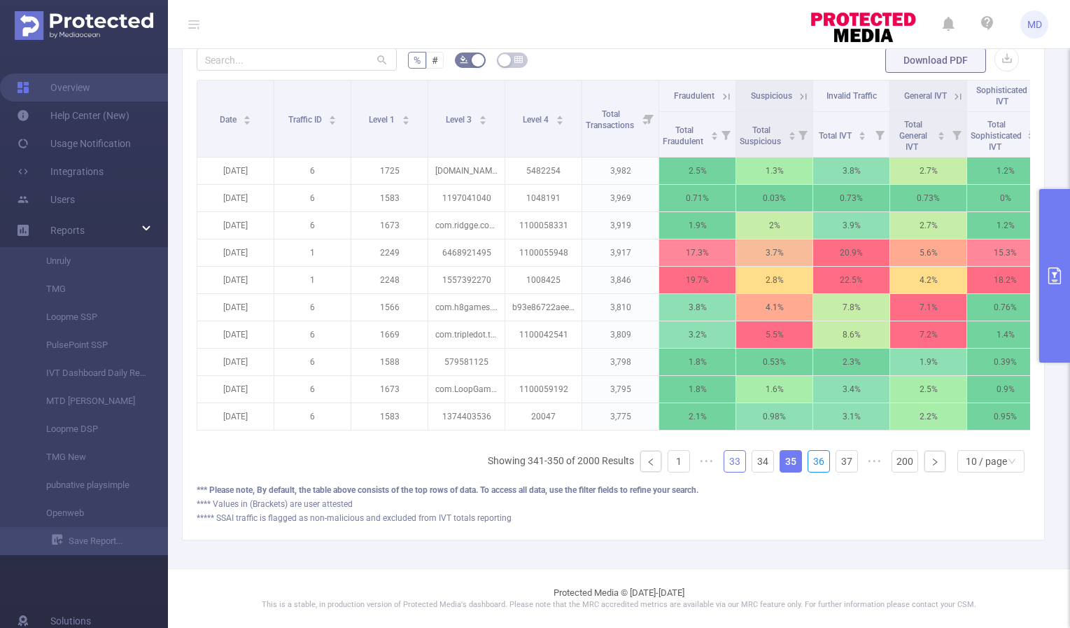
click at [812, 458] on link "36" at bounding box center [818, 461] width 21 height 21
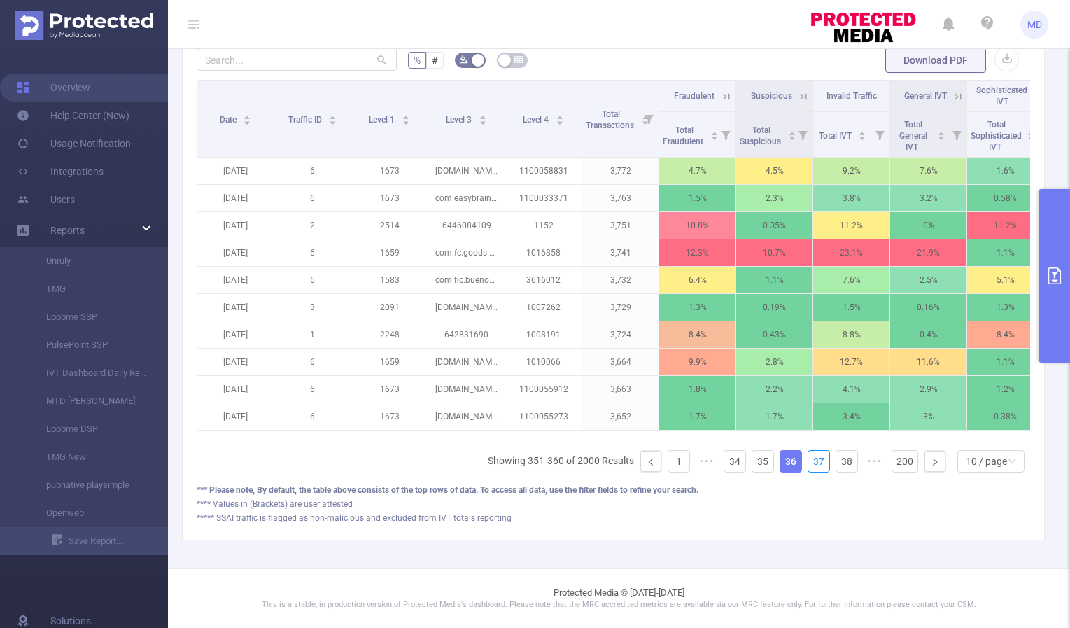
click at [812, 458] on link "37" at bounding box center [818, 461] width 21 height 21
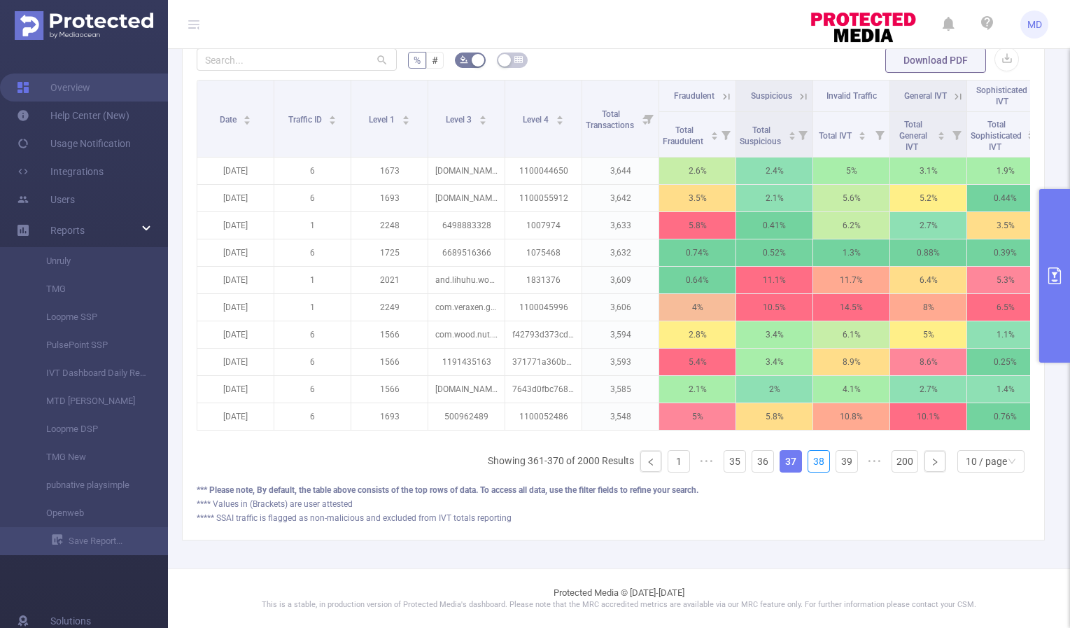
click at [812, 458] on link "38" at bounding box center [818, 461] width 21 height 21
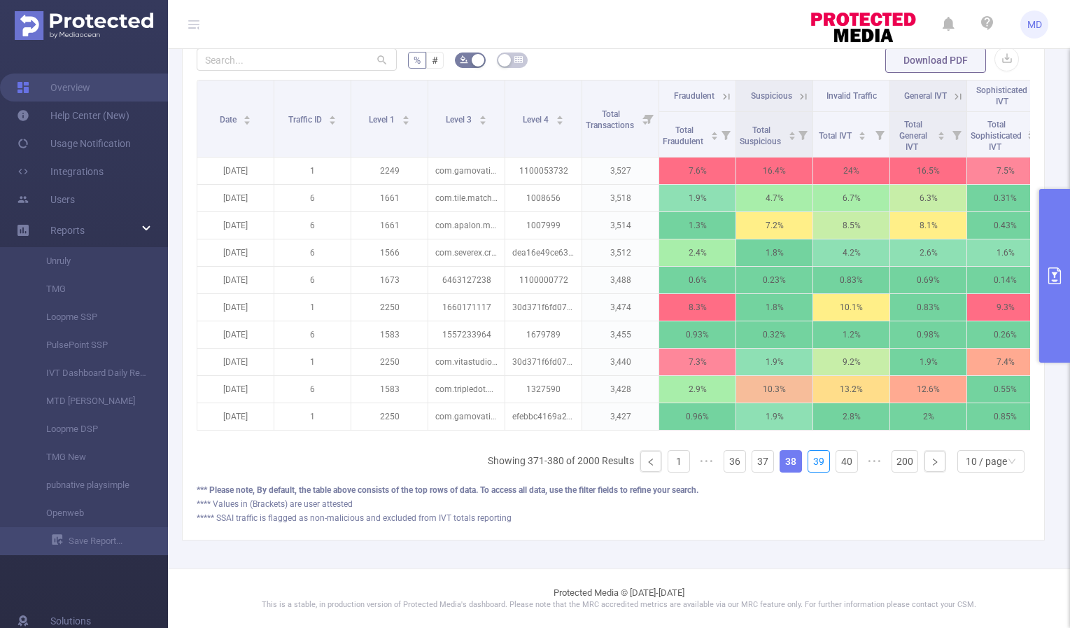
click at [812, 458] on link "39" at bounding box center [818, 461] width 21 height 21
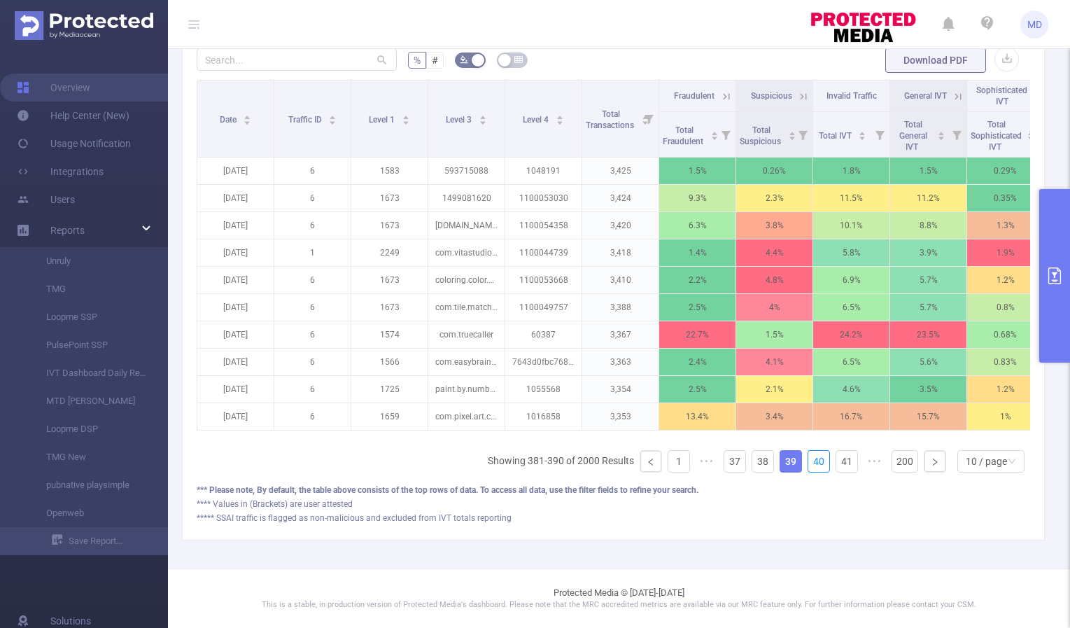
click at [812, 458] on link "40" at bounding box center [818, 461] width 21 height 21
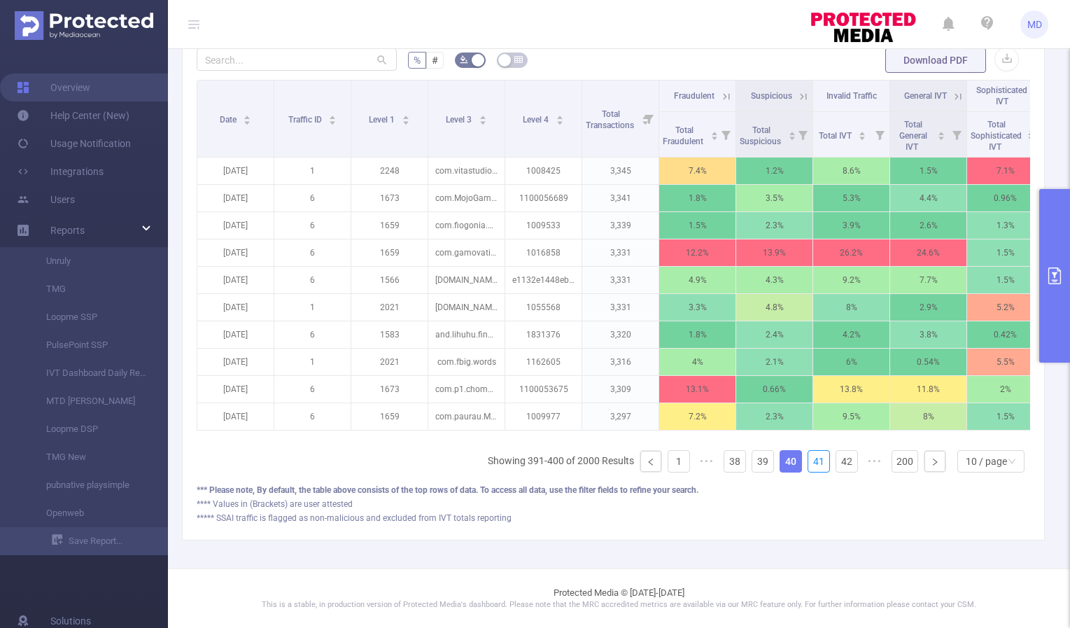
click at [812, 458] on link "41" at bounding box center [818, 461] width 21 height 21
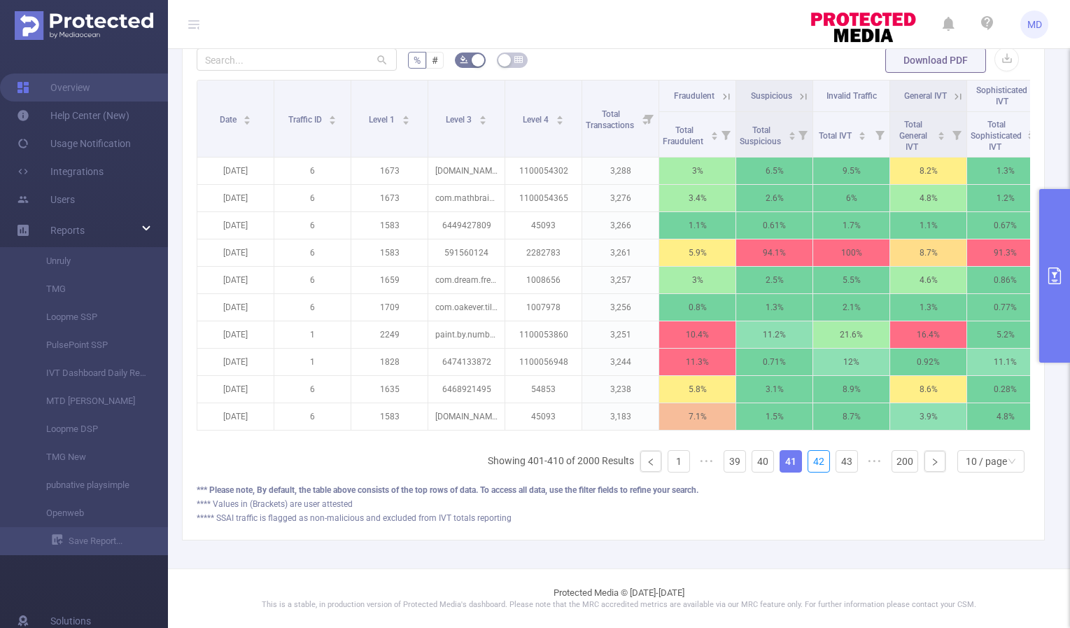
click at [812, 458] on link "42" at bounding box center [818, 461] width 21 height 21
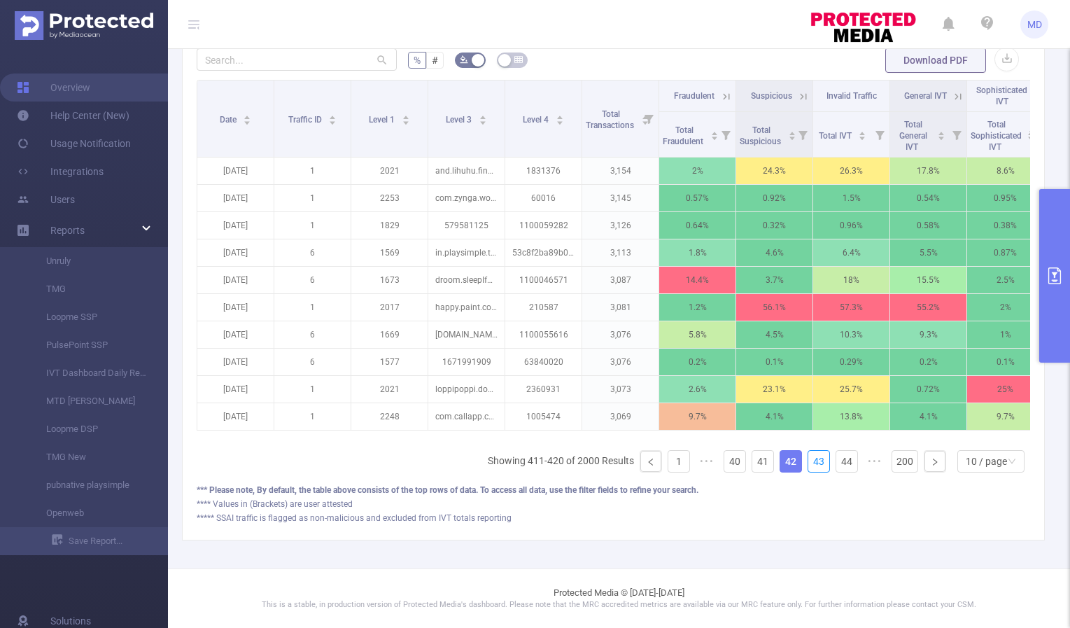
click at [812, 458] on link "43" at bounding box center [818, 461] width 21 height 21
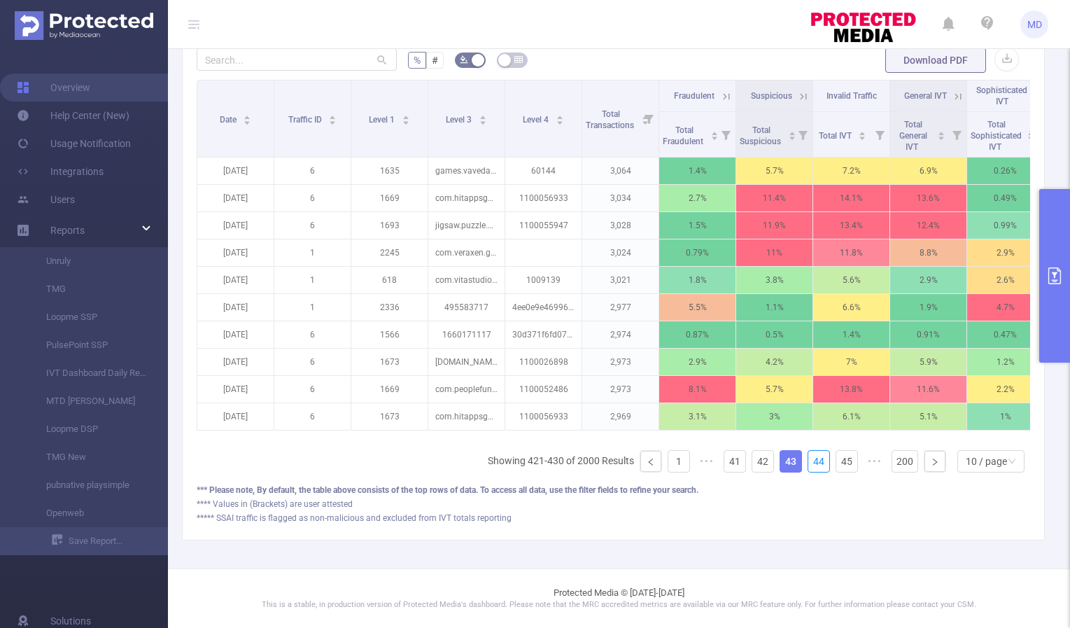
click at [812, 458] on link "44" at bounding box center [818, 461] width 21 height 21
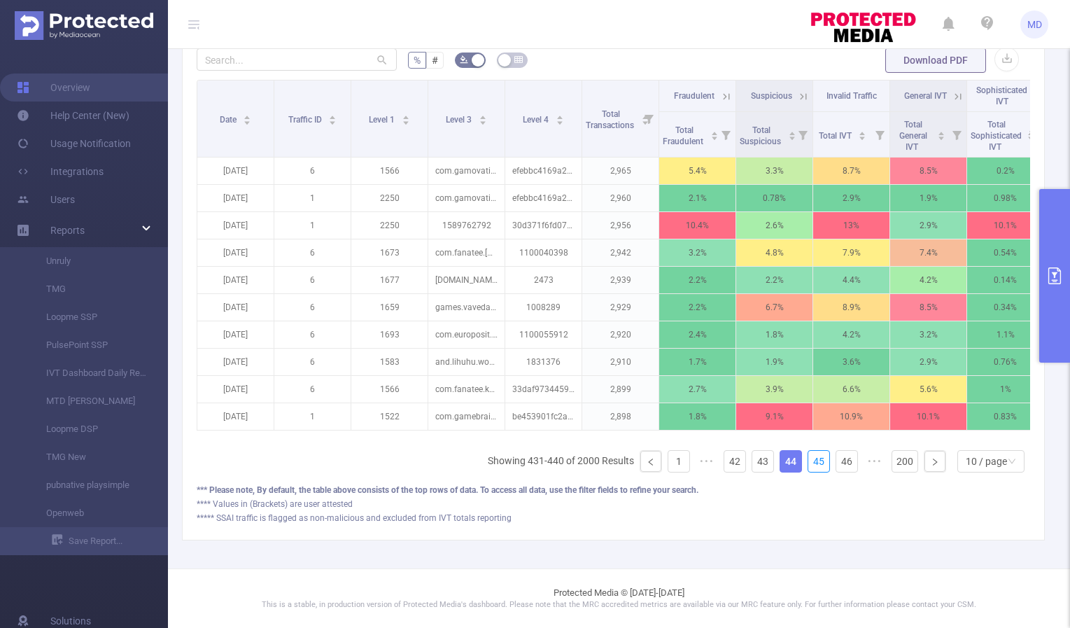
click at [812, 458] on link "45" at bounding box center [818, 461] width 21 height 21
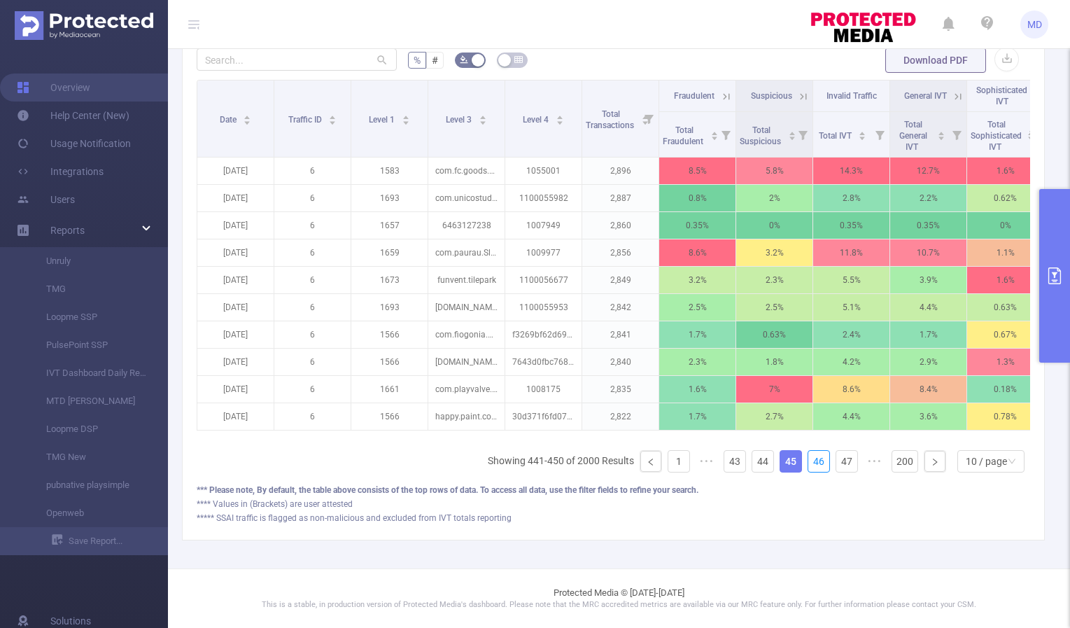
click at [812, 458] on link "46" at bounding box center [818, 461] width 21 height 21
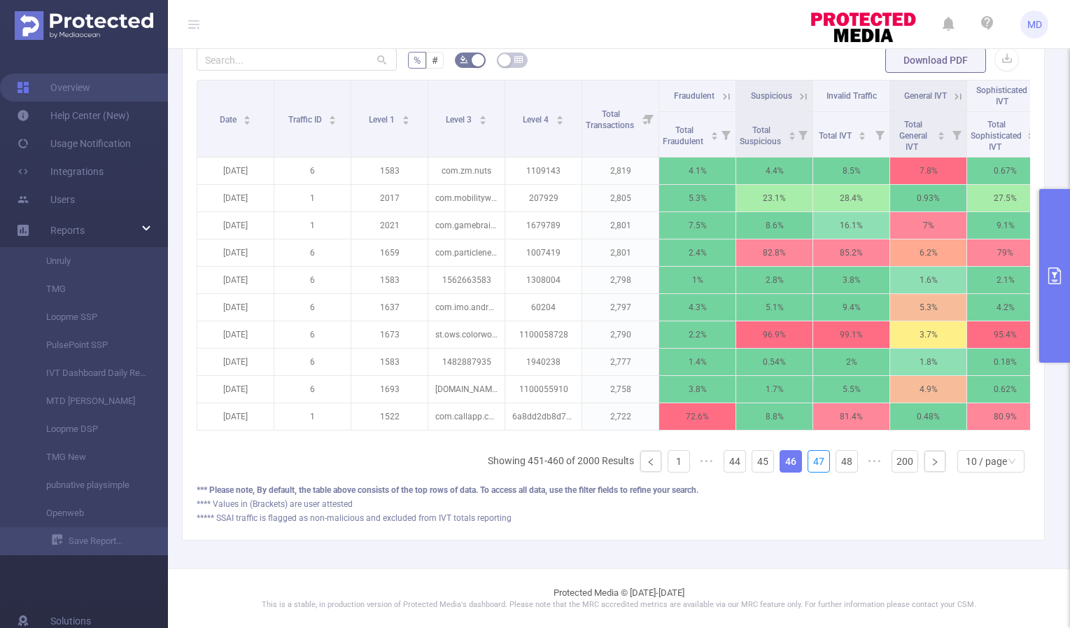
click at [812, 458] on link "47" at bounding box center [818, 461] width 21 height 21
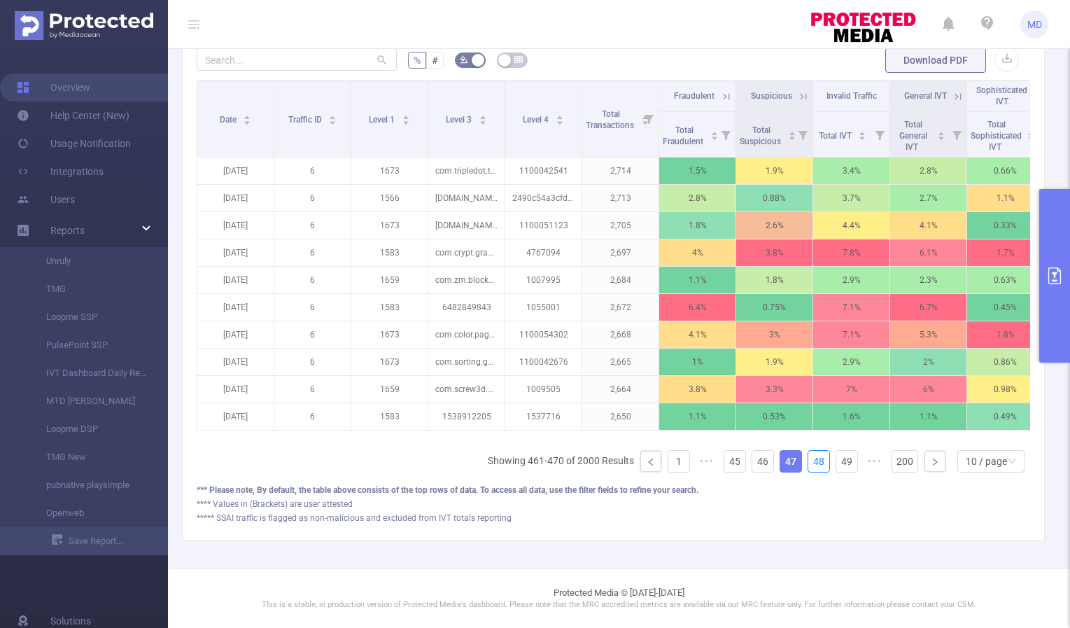
click at [812, 458] on link "48" at bounding box center [818, 461] width 21 height 21
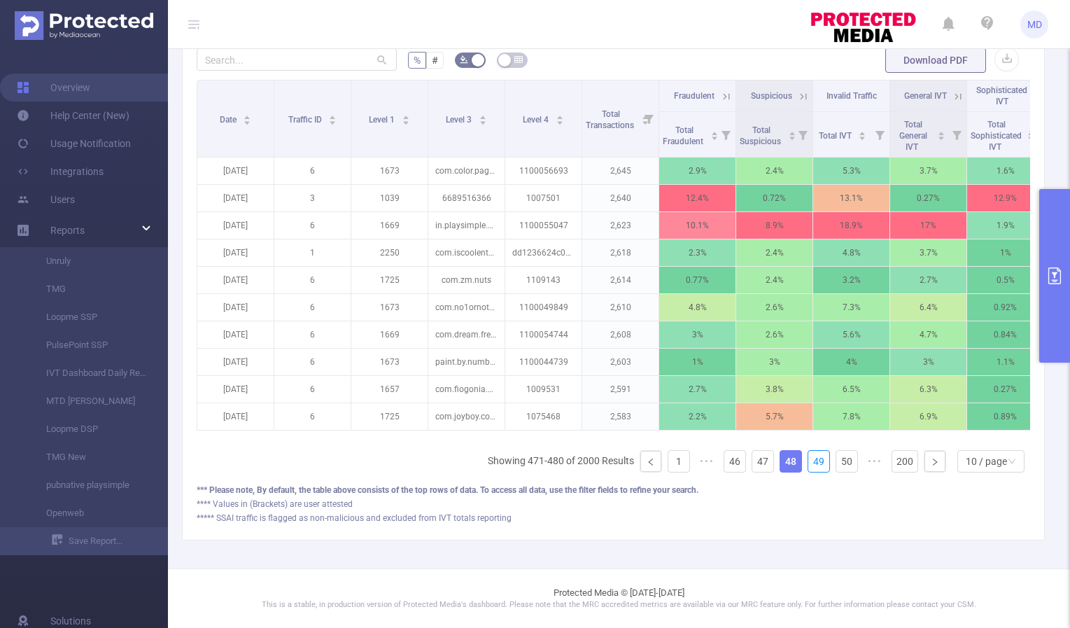
click at [812, 458] on link "49" at bounding box center [818, 461] width 21 height 21
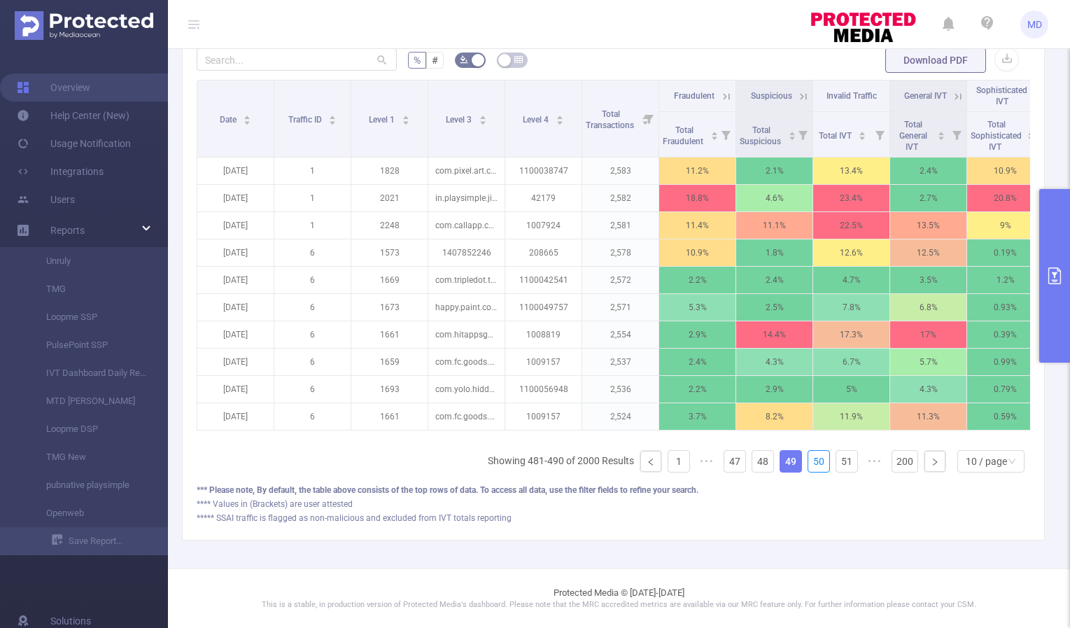
click at [812, 458] on link "50" at bounding box center [818, 461] width 21 height 21
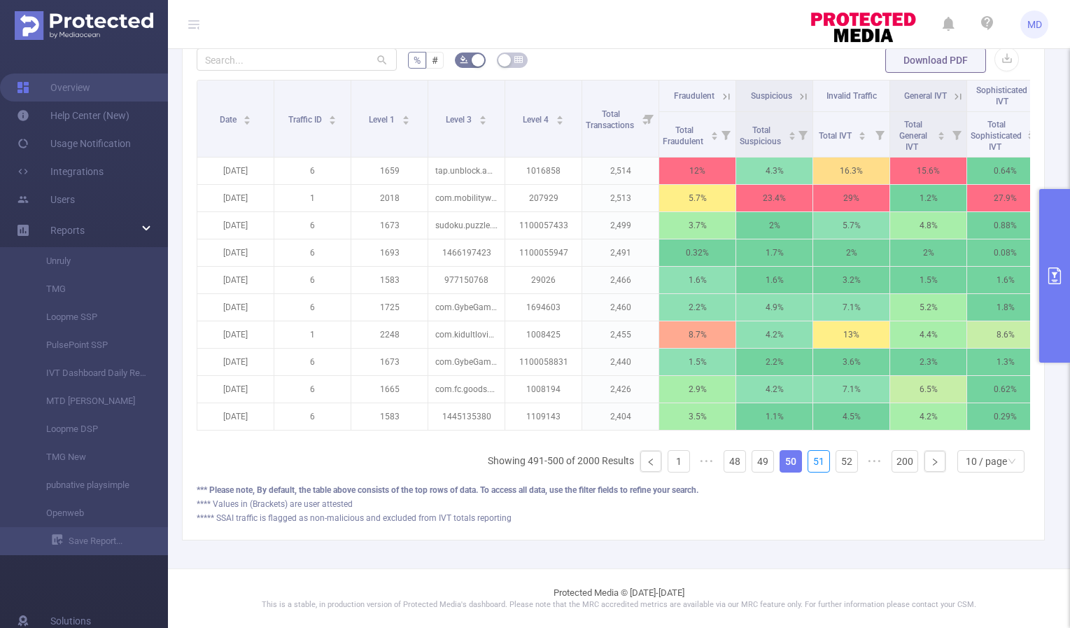
click at [812, 458] on link "51" at bounding box center [818, 461] width 21 height 21
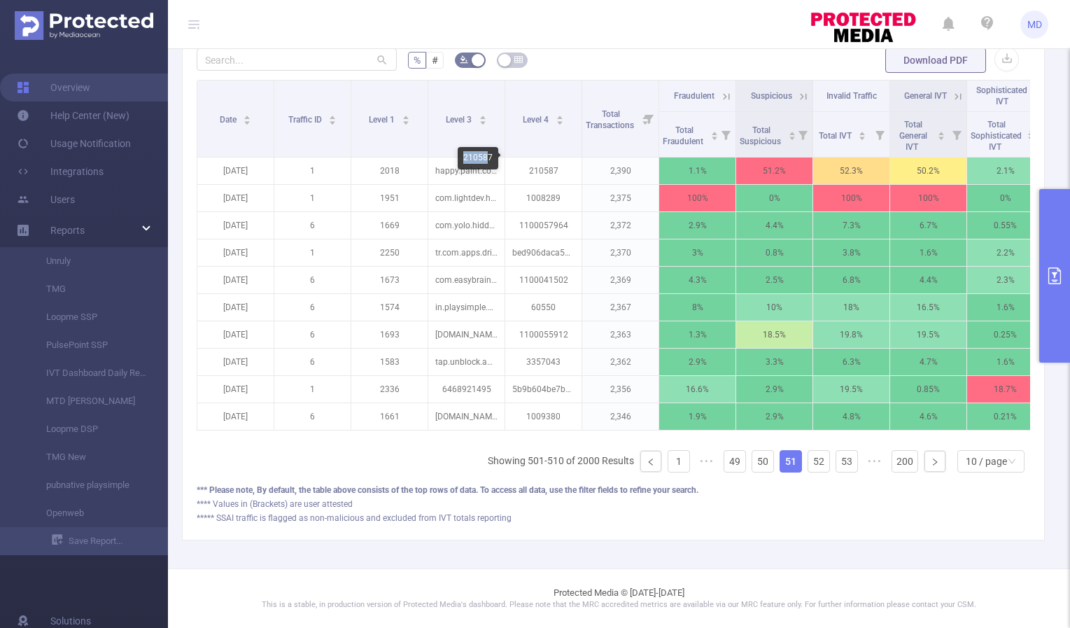
drag, startPoint x: 463, startPoint y: 155, endPoint x: 488, endPoint y: 154, distance: 25.2
click at [488, 154] on div "210587" at bounding box center [478, 158] width 41 height 22
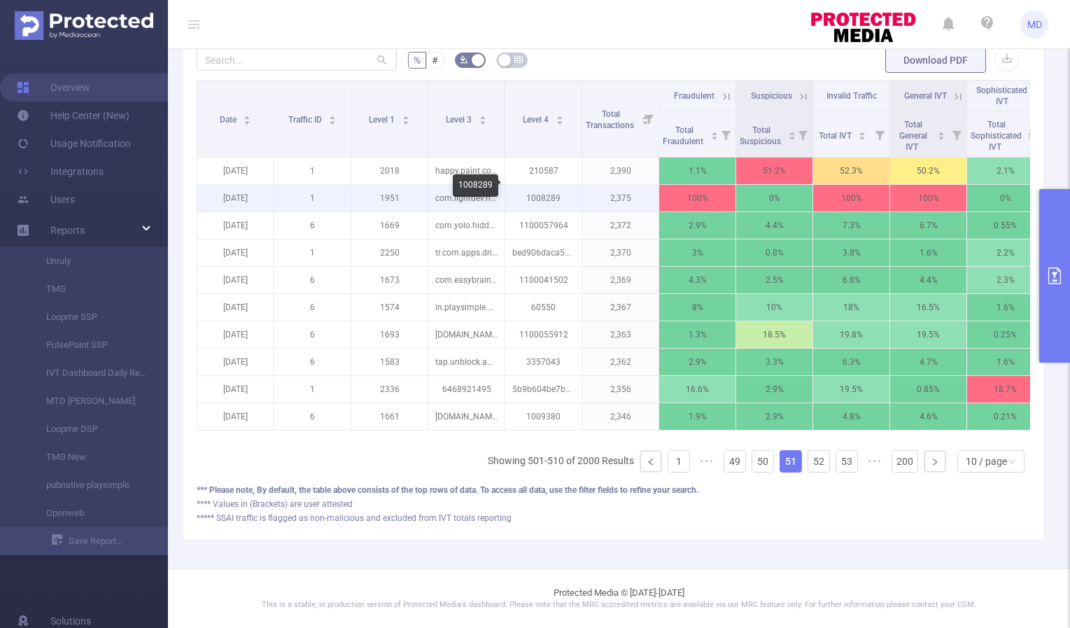
click at [540, 187] on p "1008289" at bounding box center [543, 198] width 76 height 27
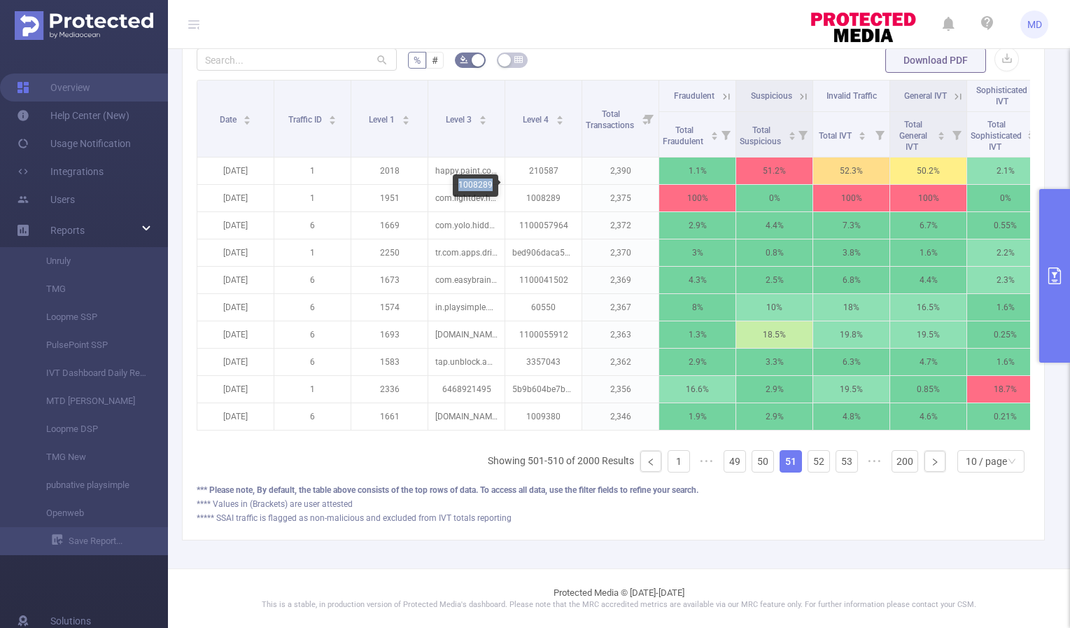
drag, startPoint x: 464, startPoint y: 183, endPoint x: 491, endPoint y: 185, distance: 27.3
click at [491, 185] on div "1008289" at bounding box center [475, 185] width 45 height 22
copy div "1008289"
click at [808, 470] on link "52" at bounding box center [818, 461] width 21 height 21
